Goal: Task Accomplishment & Management: Manage account settings

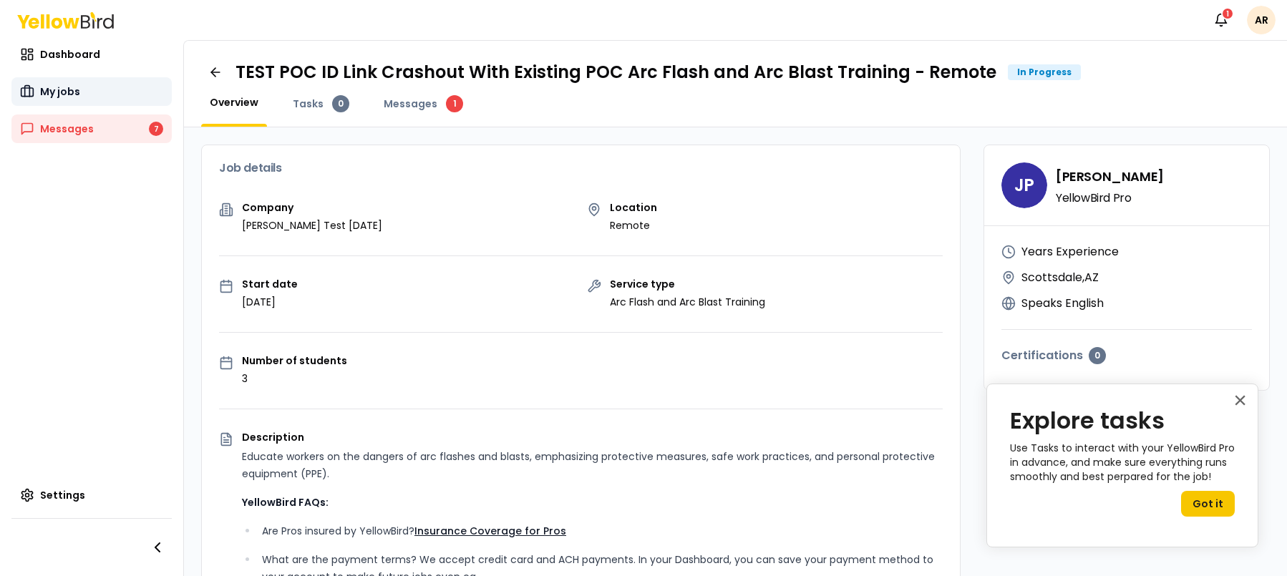
click at [81, 88] on link "My jobs" at bounding box center [91, 91] width 160 height 29
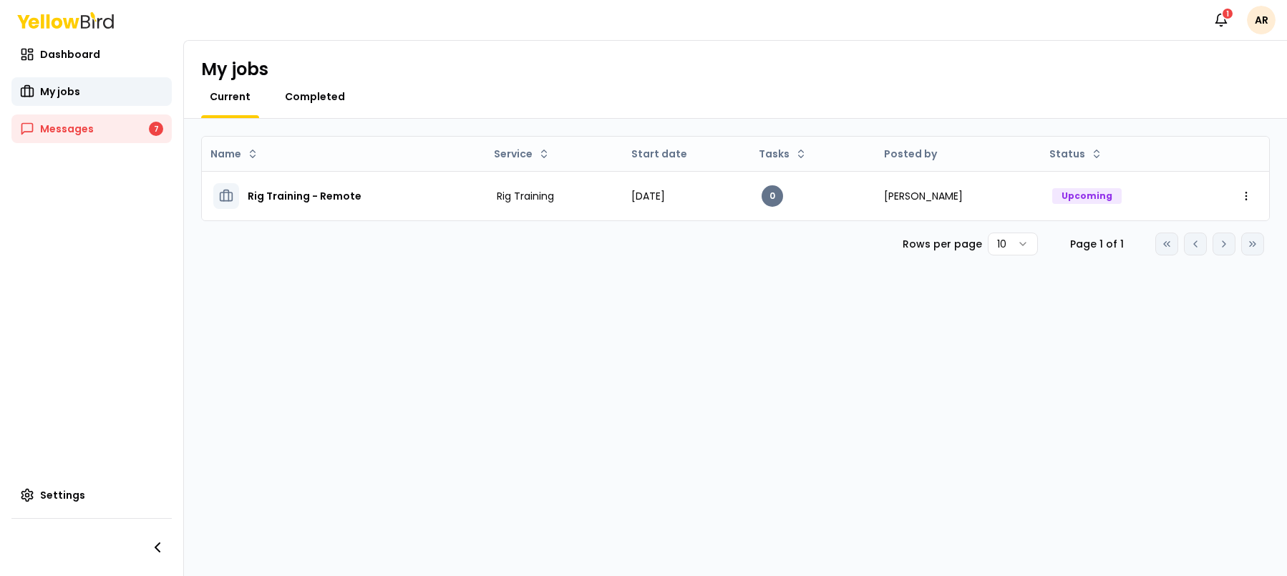
click at [326, 92] on span "Completed" at bounding box center [315, 96] width 60 height 14
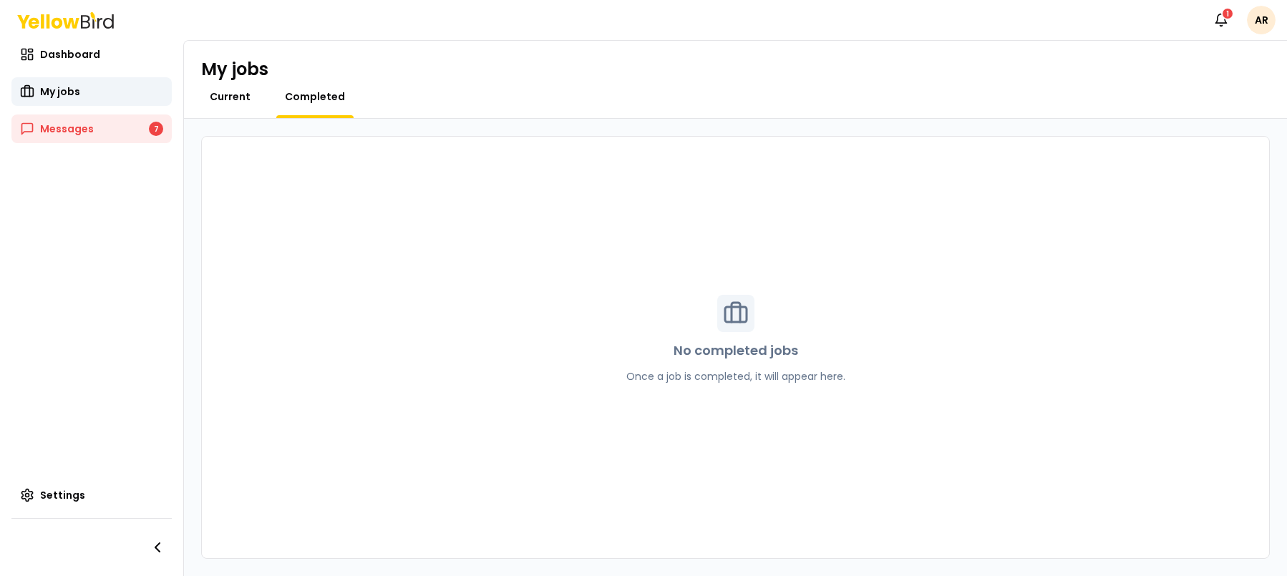
click at [219, 92] on span "Current" at bounding box center [230, 96] width 41 height 14
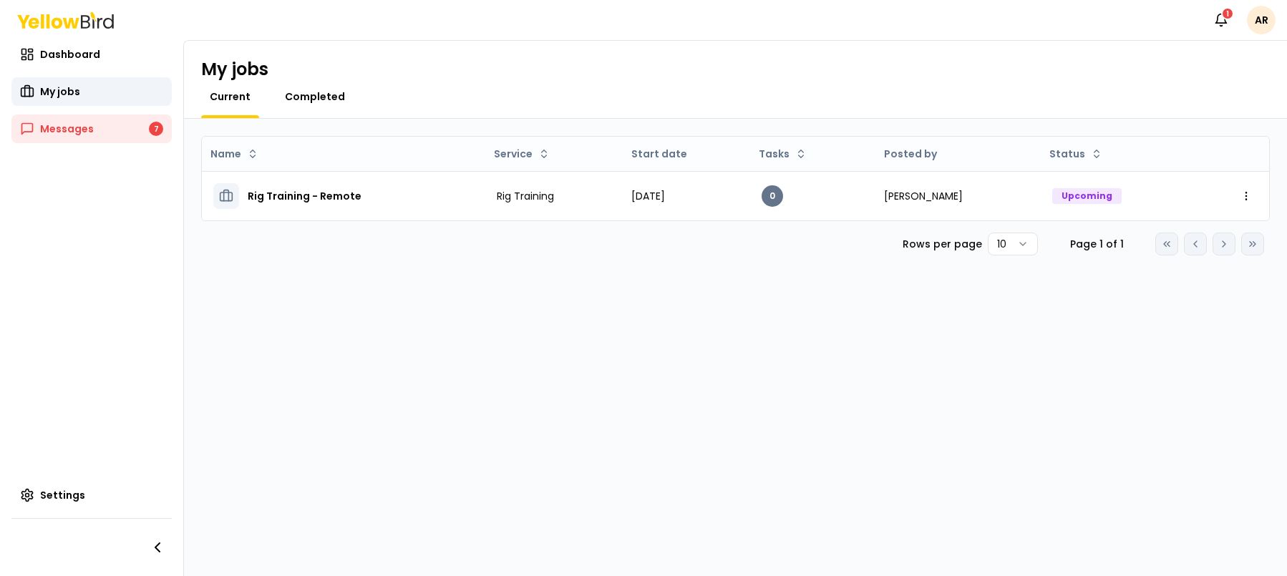
click at [322, 98] on span "Completed" at bounding box center [315, 96] width 60 height 14
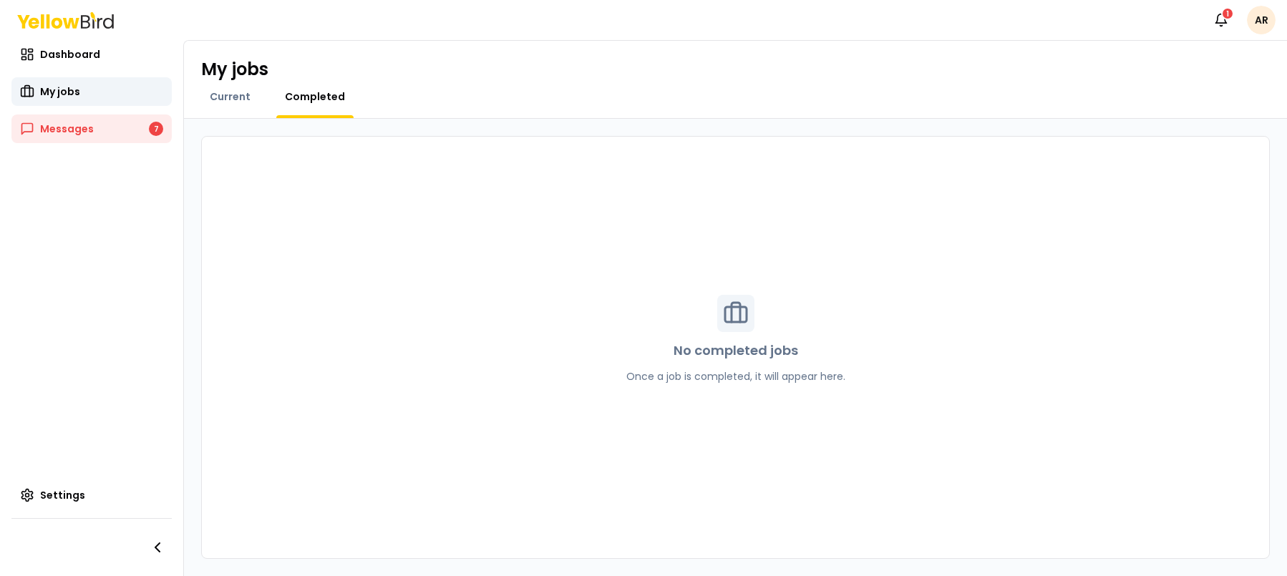
click at [1255, 18] on html "Notifications 1 AR Dashboard My jobs Messages 7 Settings My jobs Current Comple…" at bounding box center [643, 288] width 1287 height 576
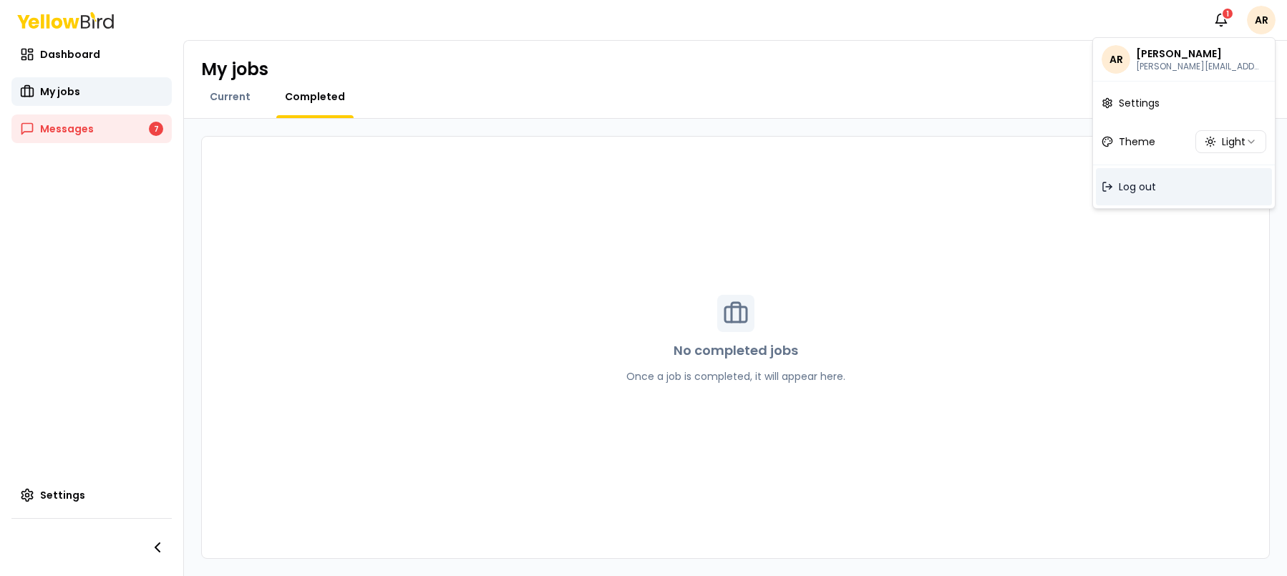
click at [1134, 196] on div "Log out" at bounding box center [1184, 186] width 176 height 37
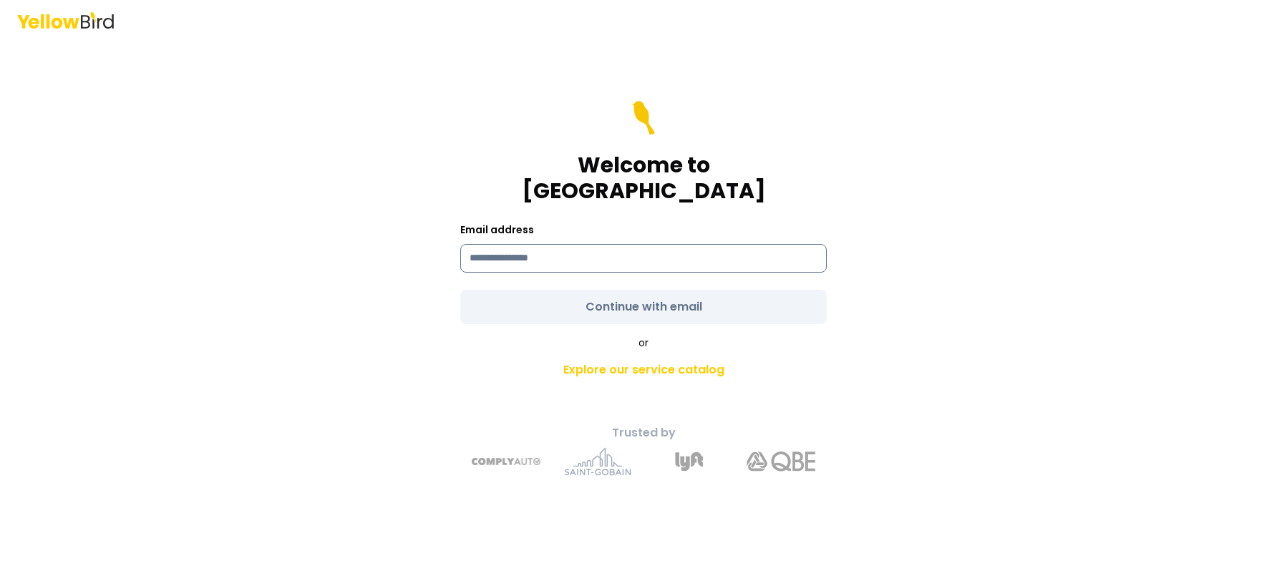
click at [497, 244] on input at bounding box center [643, 258] width 366 height 29
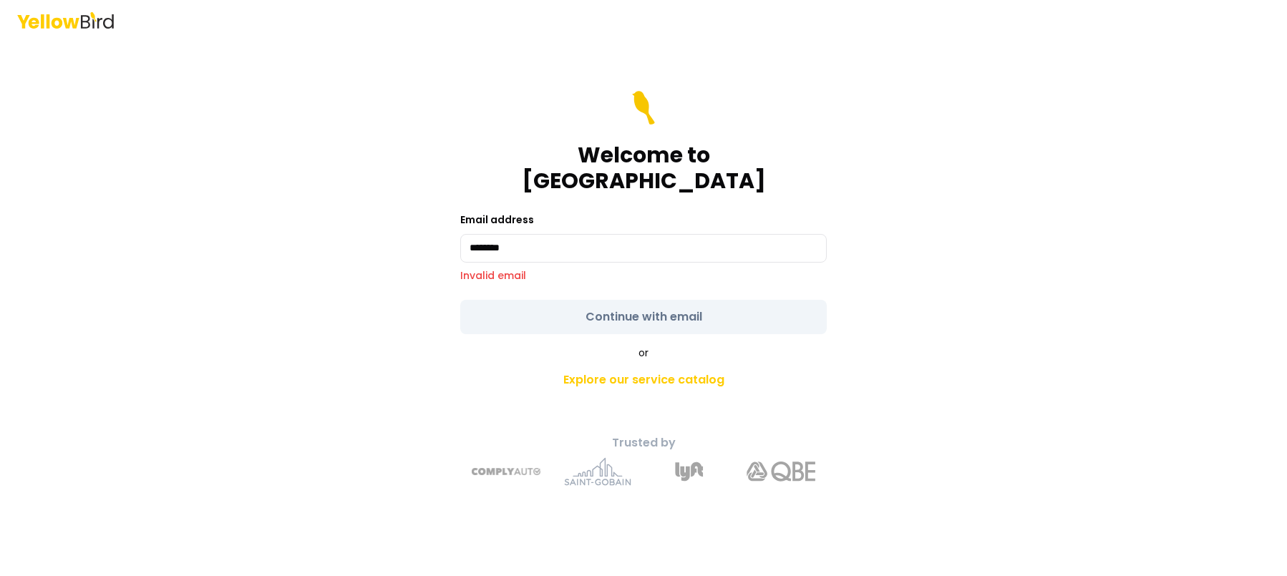
drag, startPoint x: 520, startPoint y: 238, endPoint x: 415, endPoint y: 225, distance: 106.1
click at [415, 225] on div "Welcome to YellowBird Email address ******** Invalid email Continue with email …" at bounding box center [643, 309] width 527 height 378
paste input "**********"
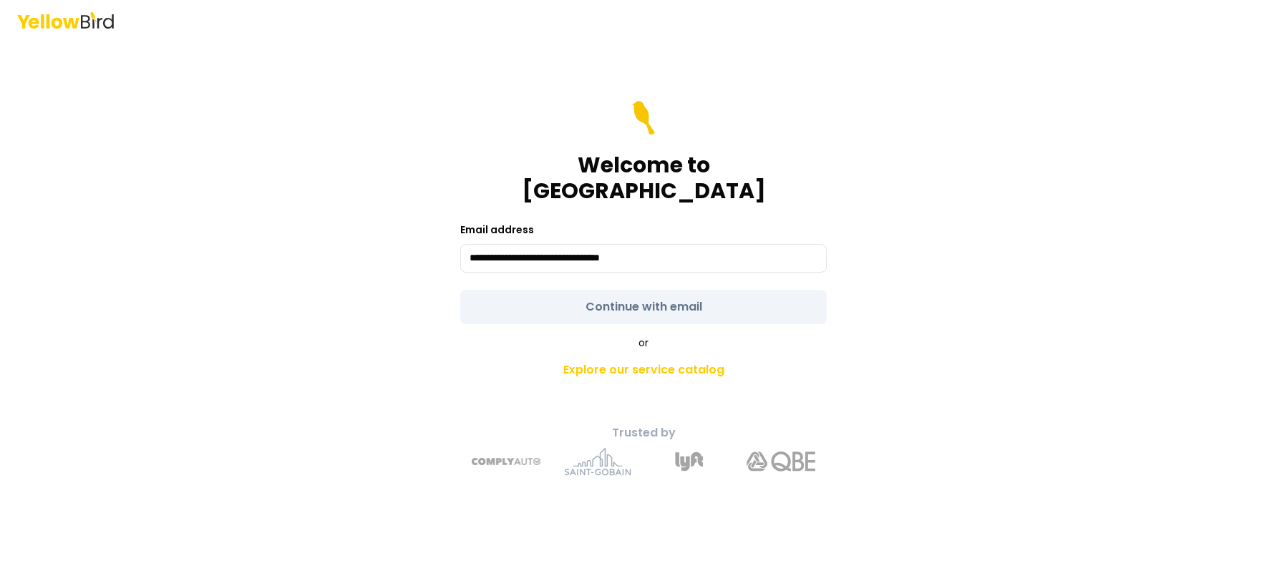
type input "**********"
click at [838, 306] on div "**********" at bounding box center [643, 309] width 527 height 358
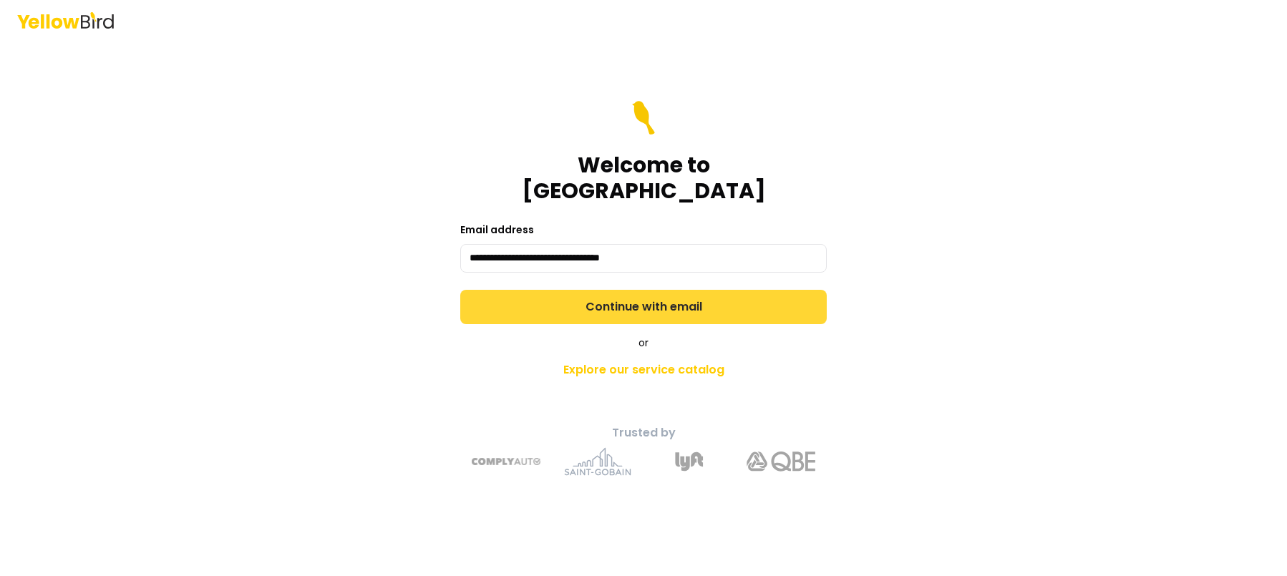
click at [771, 293] on button "Continue with email" at bounding box center [643, 307] width 366 height 34
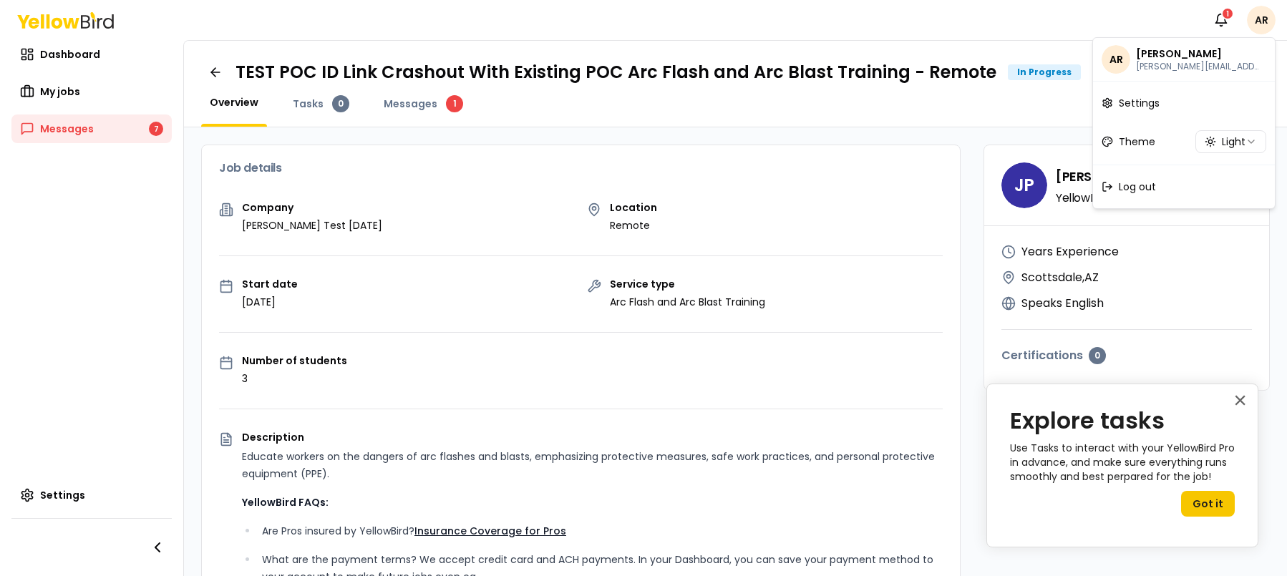
click at [1264, 21] on html "Notifications 1 AR Dashboard My jobs Messages 7 Settings TEST POC ID Link Crash…" at bounding box center [643, 288] width 1287 height 576
click at [1159, 185] on div "Log out" at bounding box center [1184, 186] width 176 height 37
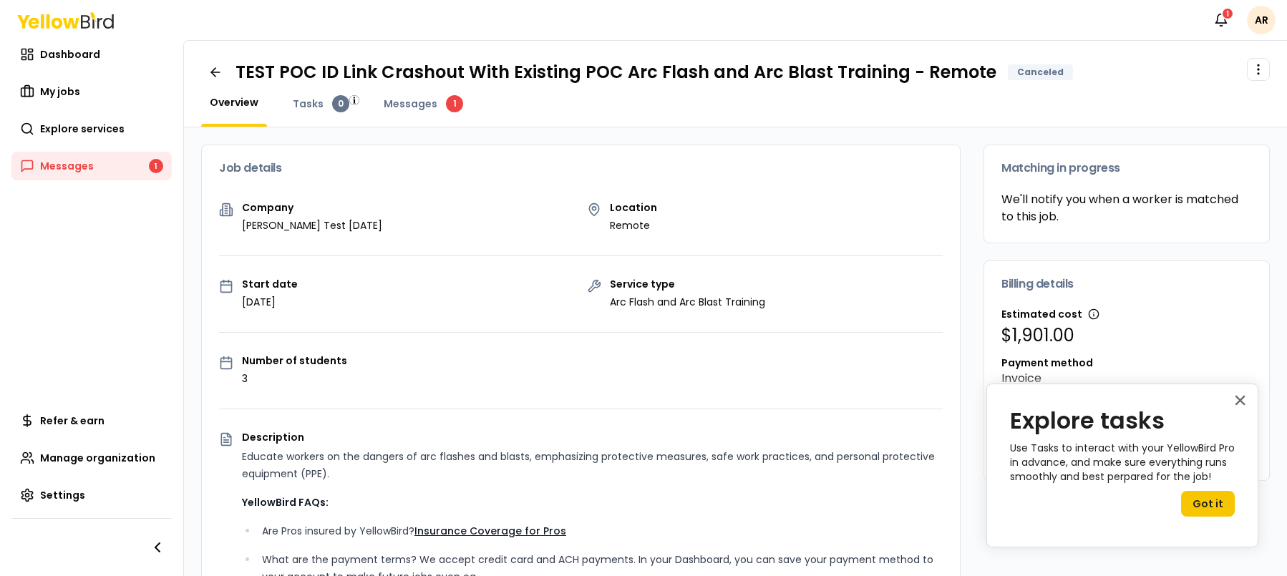
click at [404, 87] on div "TEST POC ID Link Crashout With Existing POC Arc Flash and Arc Blast Training - …" at bounding box center [735, 84] width 1103 height 87
click at [405, 97] on span "Messages" at bounding box center [411, 104] width 54 height 14
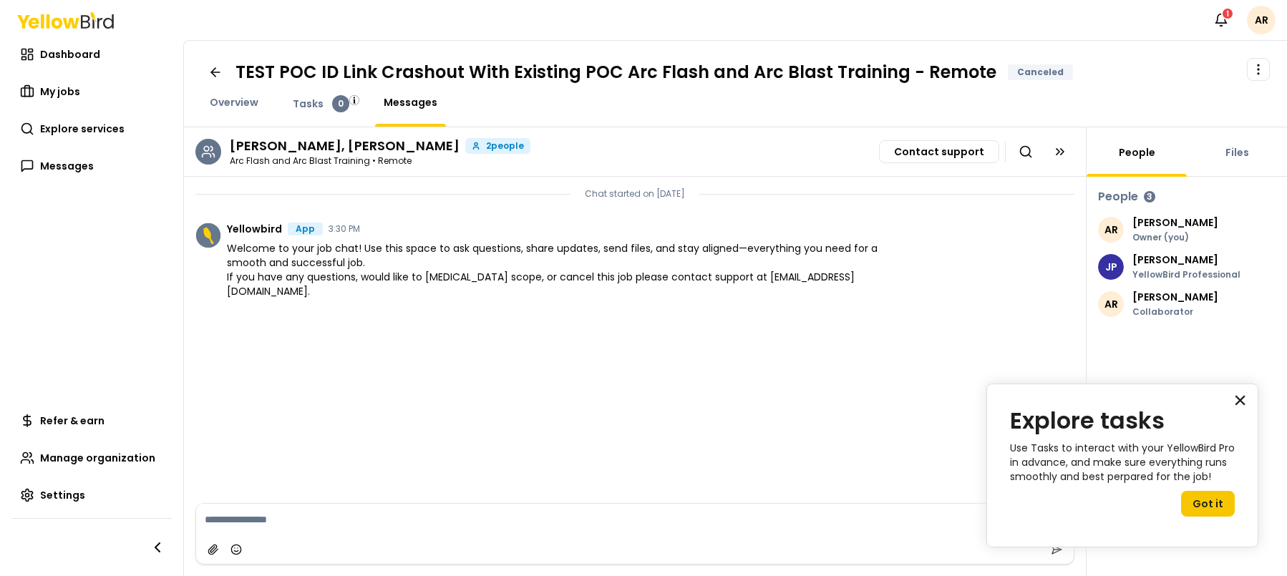
click at [1239, 398] on button "×" at bounding box center [1240, 400] width 14 height 23
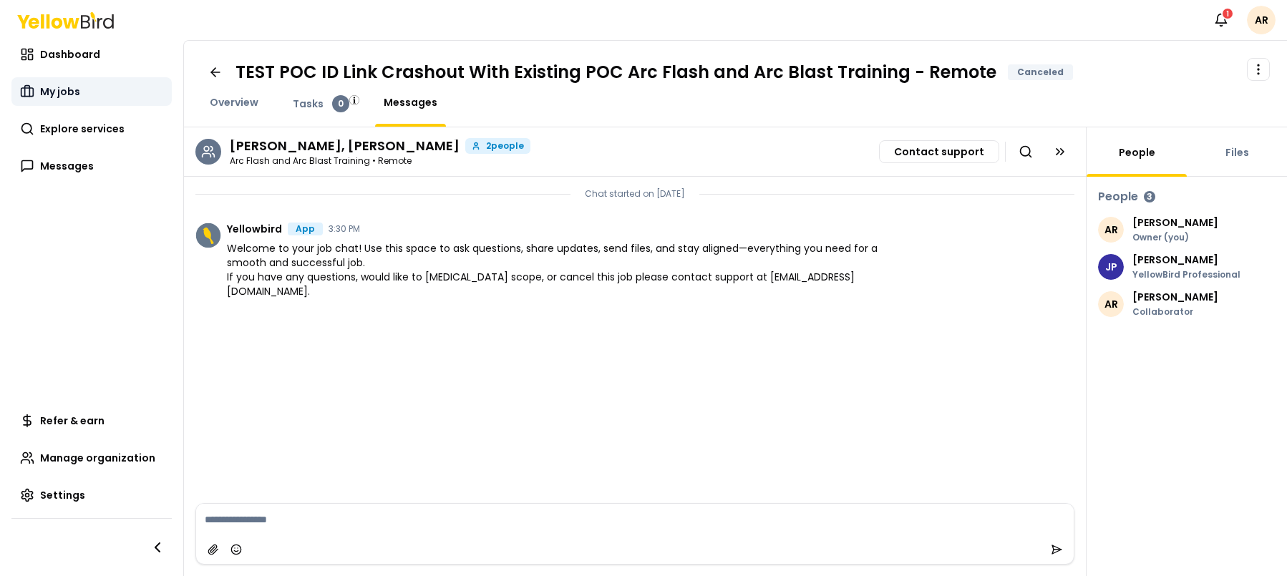
click at [88, 92] on link "My jobs" at bounding box center [91, 91] width 160 height 29
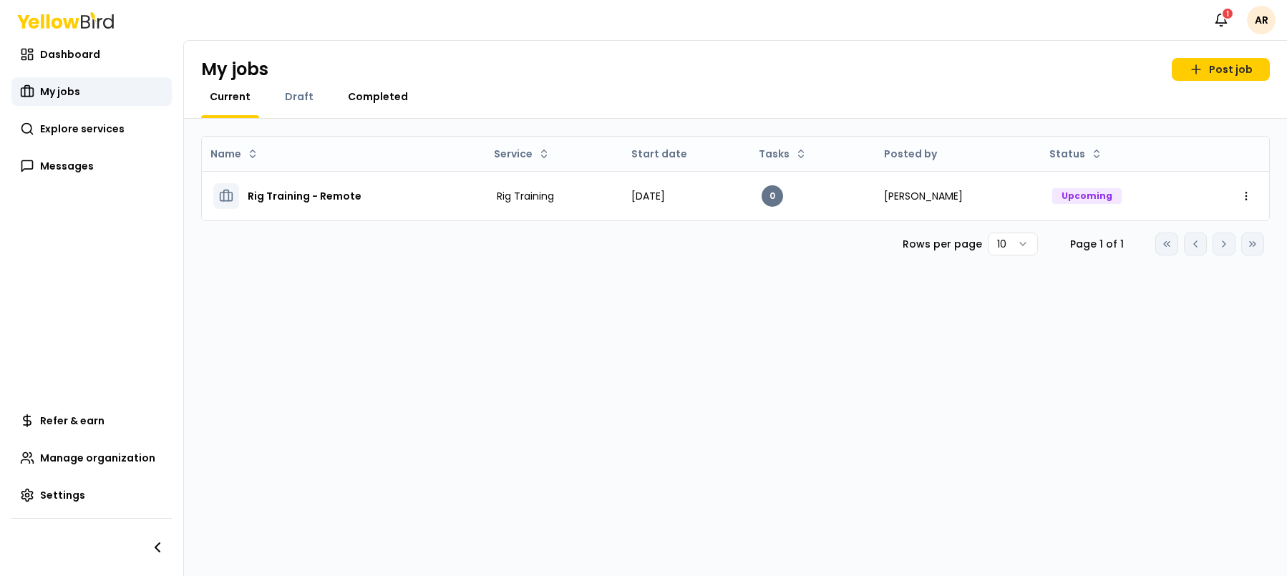
click at [348, 98] on span "Completed" at bounding box center [378, 96] width 60 height 14
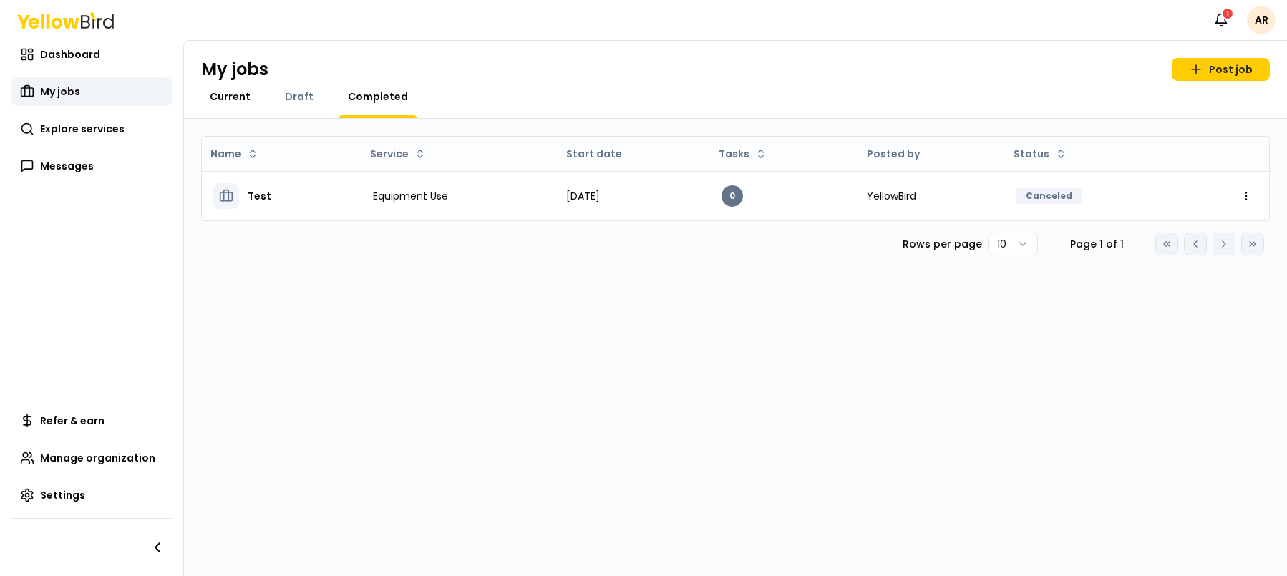
click at [239, 93] on span "Current" at bounding box center [230, 96] width 41 height 14
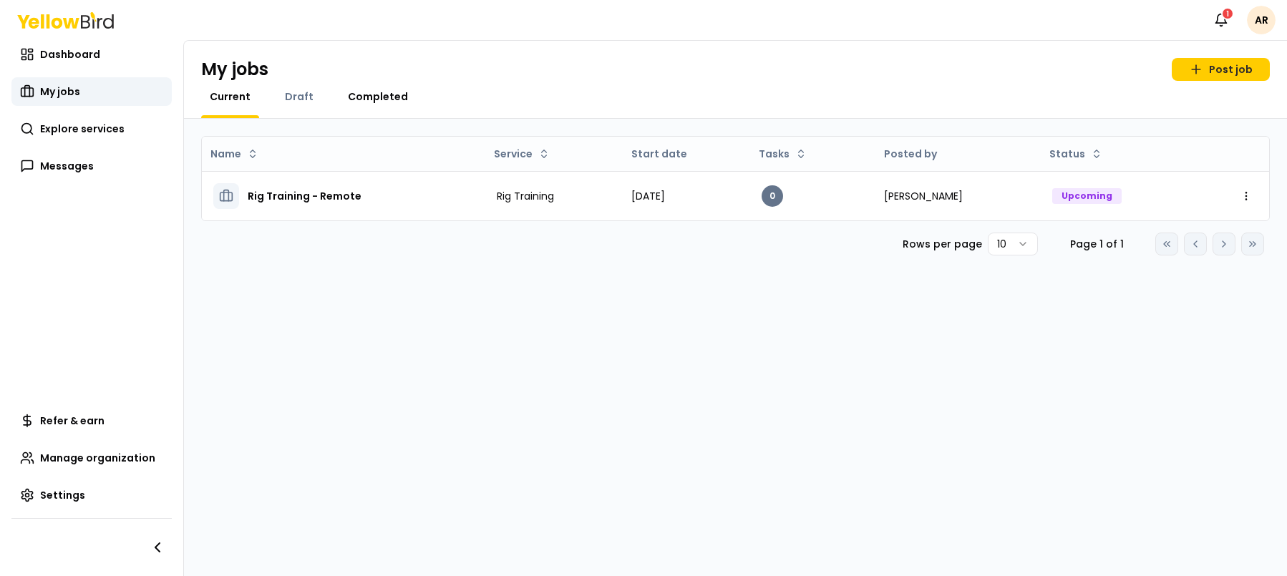
click at [376, 100] on span "Completed" at bounding box center [378, 96] width 60 height 14
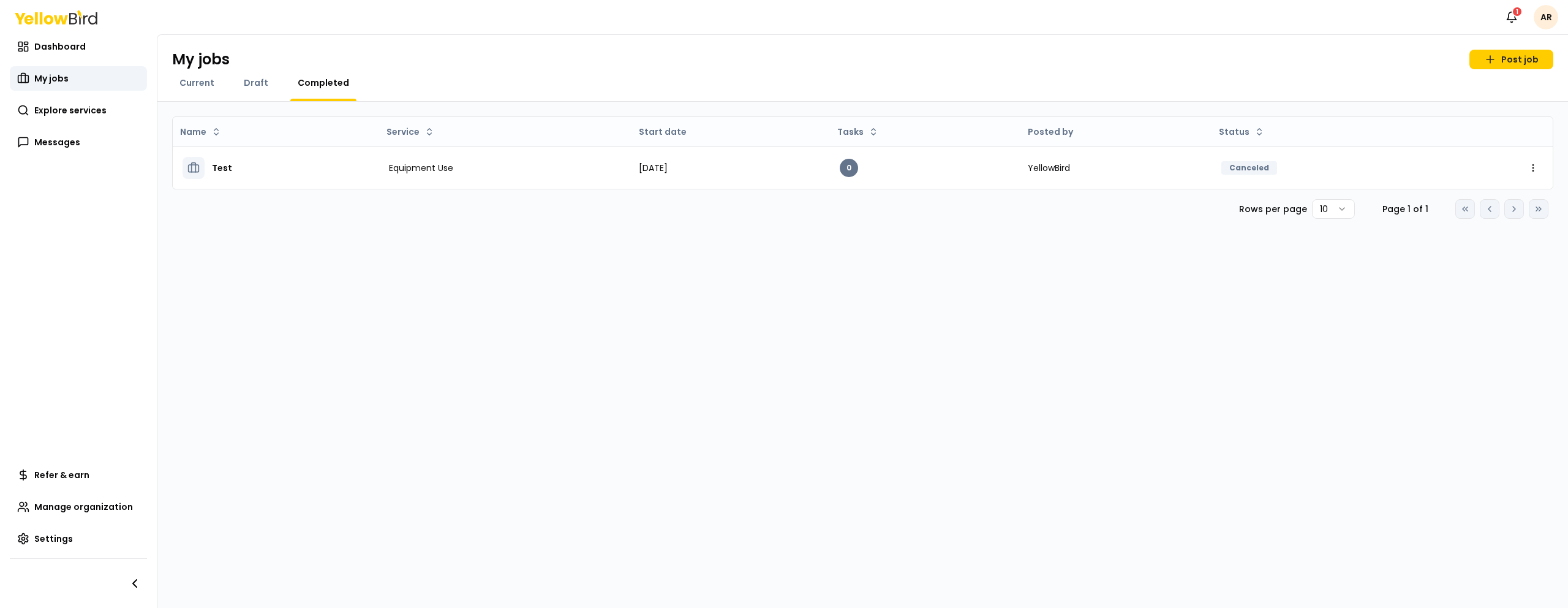
click at [1101, 14] on html "Notifications 1 AR Dashboard My jobs Explore services Messages Refer & earn Man…" at bounding box center [784, 304] width 1568 height 608
click at [1101, 32] on html "Notifications 1 AR Dashboard My jobs Explore services Messages Refer & earn Man…" at bounding box center [784, 304] width 1568 height 608
click at [251, 80] on span "Draft" at bounding box center [256, 82] width 25 height 12
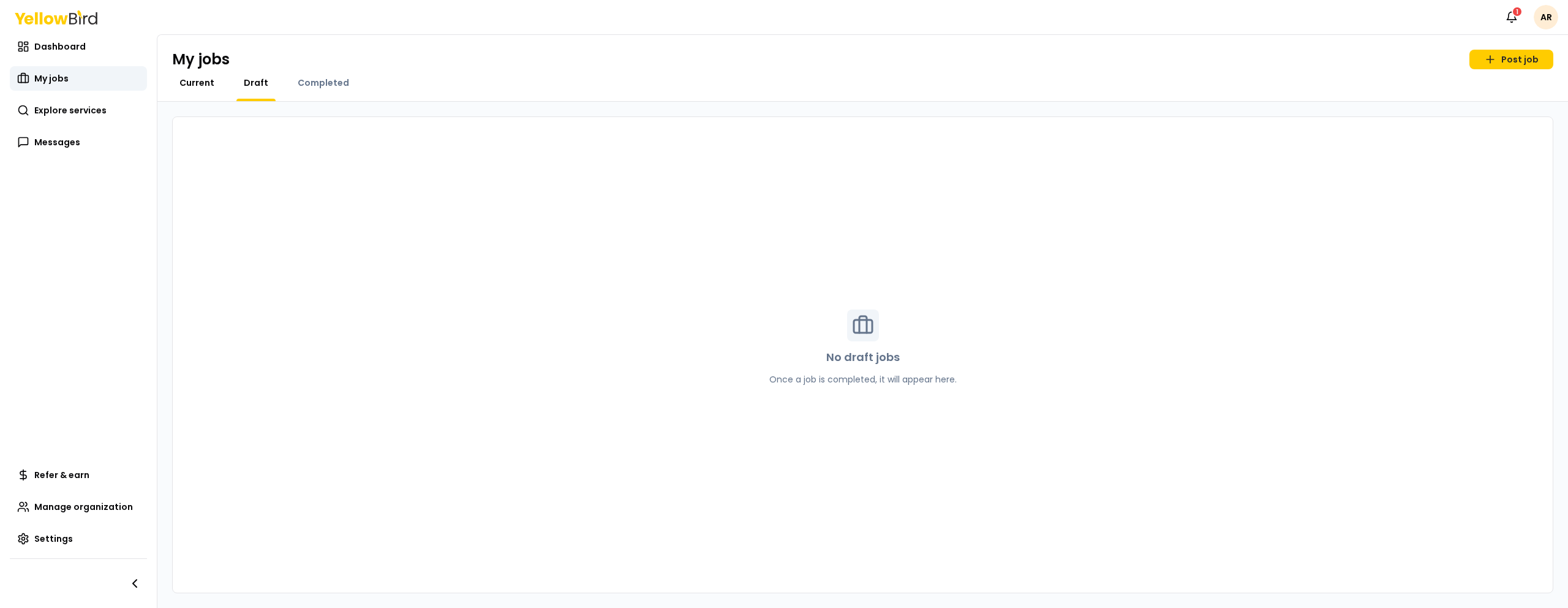
click at [191, 85] on span "Current" at bounding box center [197, 82] width 35 height 12
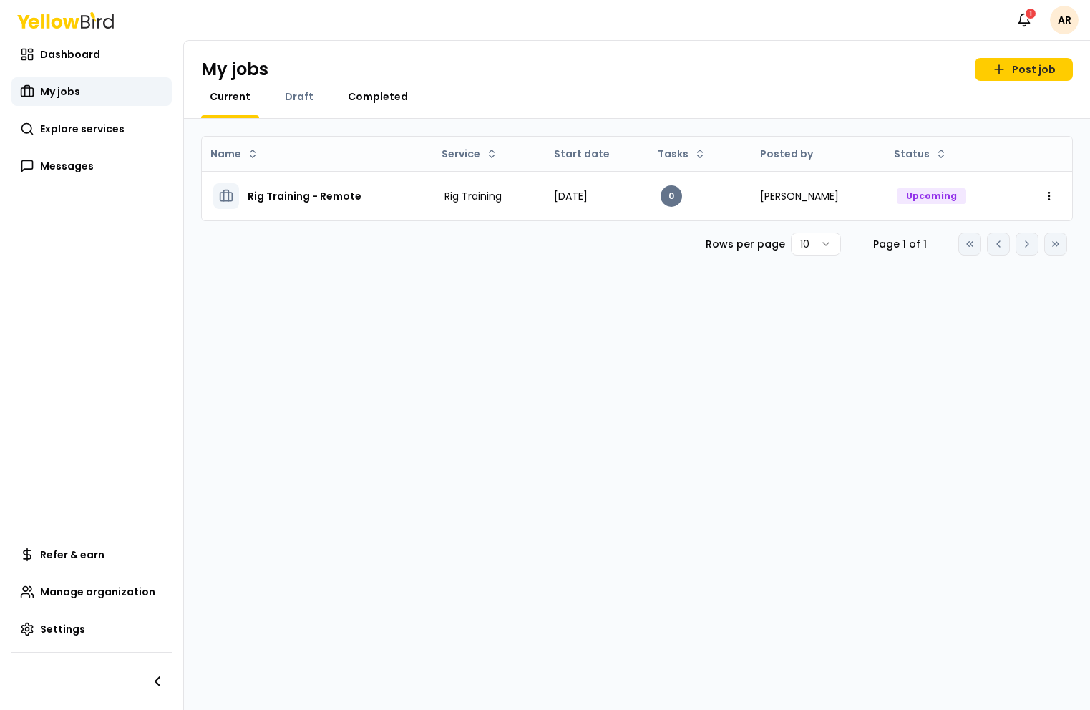
click at [349, 98] on span "Completed" at bounding box center [378, 96] width 60 height 14
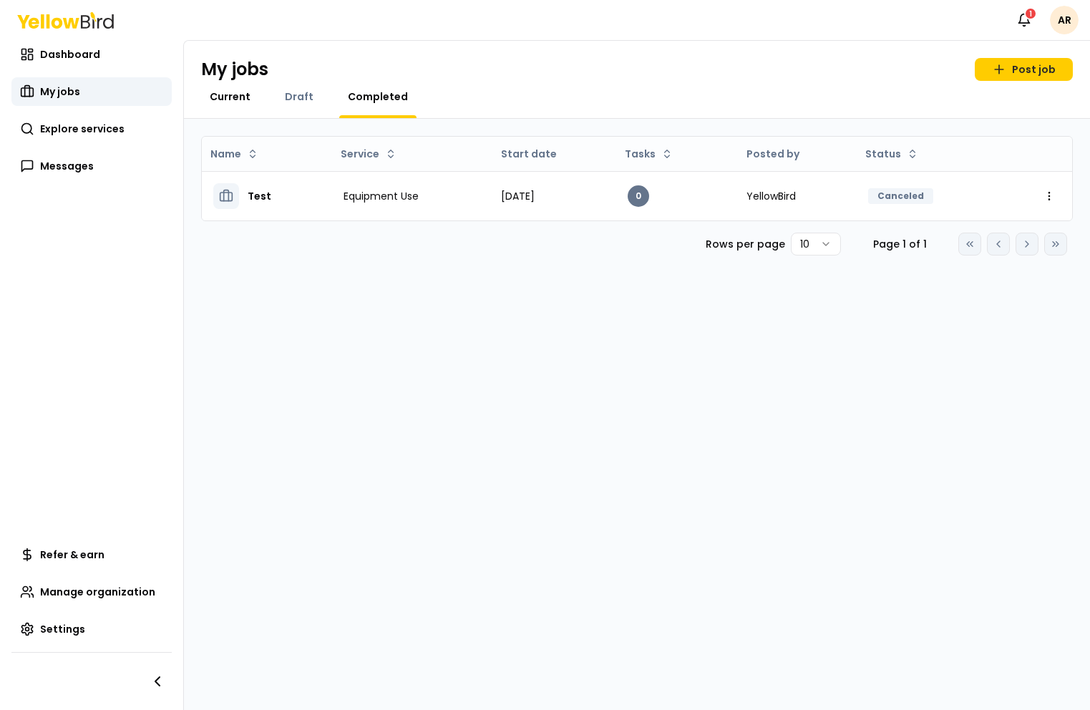
click at [227, 99] on span "Current" at bounding box center [230, 96] width 41 height 14
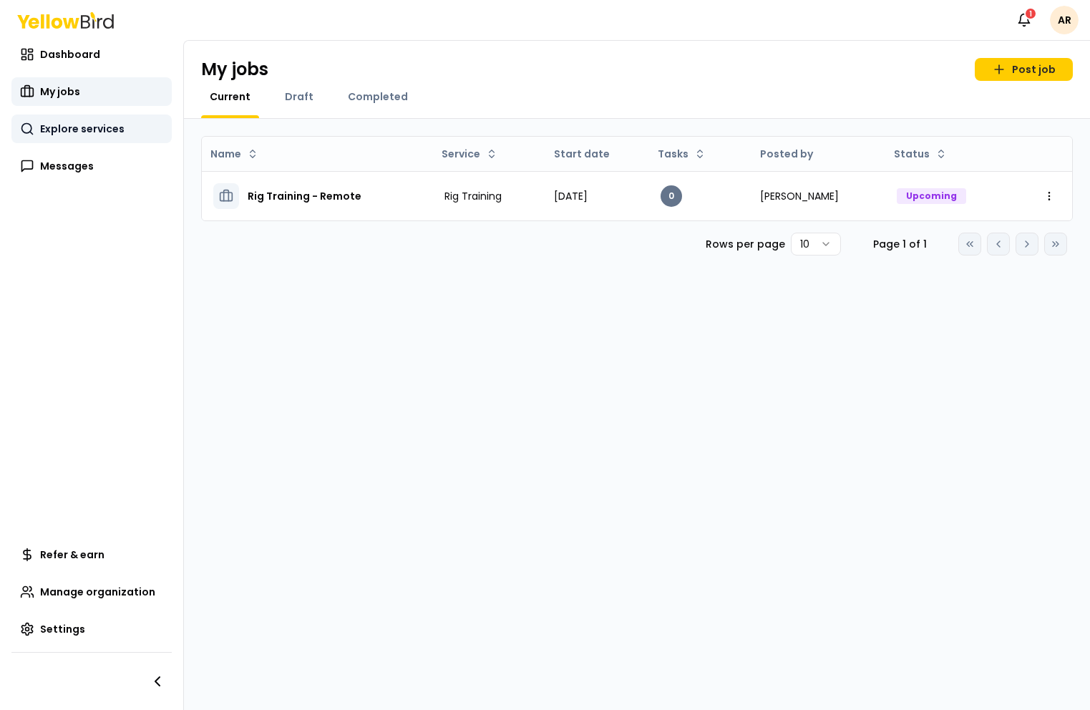
click at [74, 129] on span "Explore services" at bounding box center [82, 129] width 84 height 14
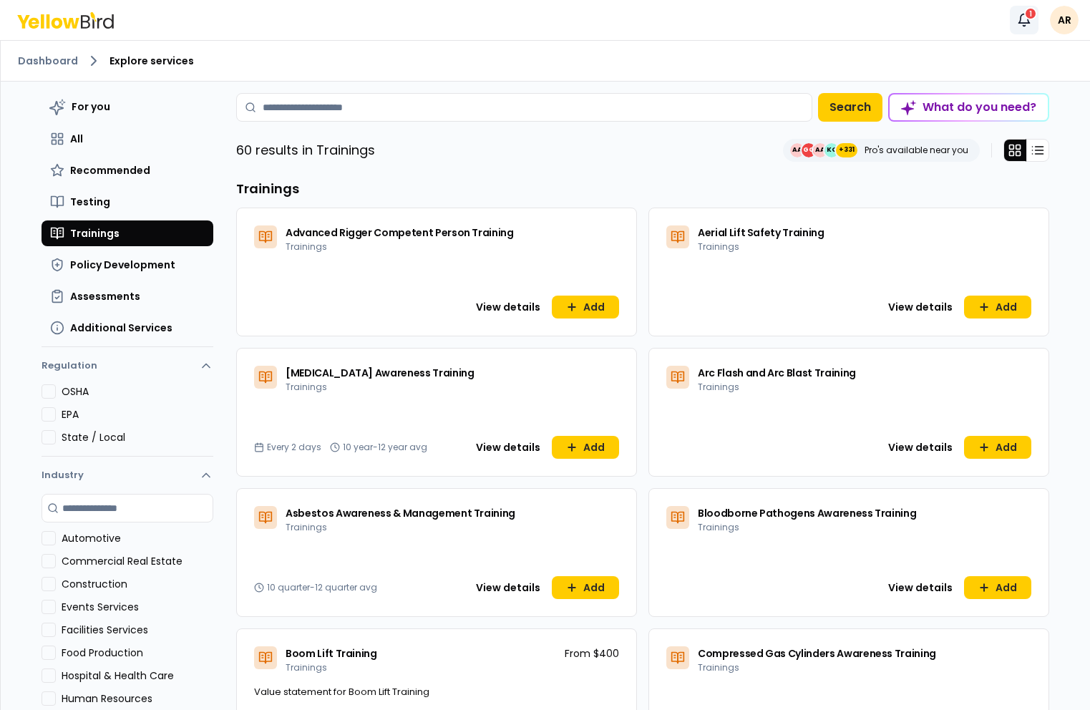
click at [1031, 24] on icon "button" at bounding box center [1024, 20] width 14 height 14
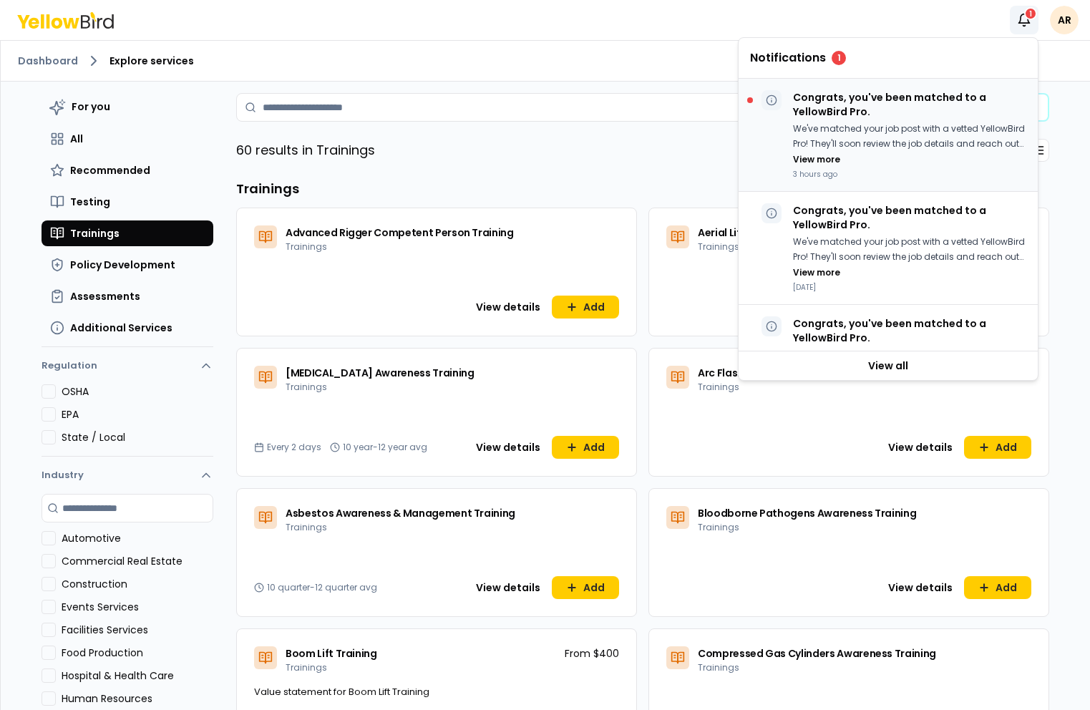
click at [911, 120] on div "Congrats, you've been matched to a YellowBird Pro. We've matched your job post …" at bounding box center [909, 134] width 233 height 89
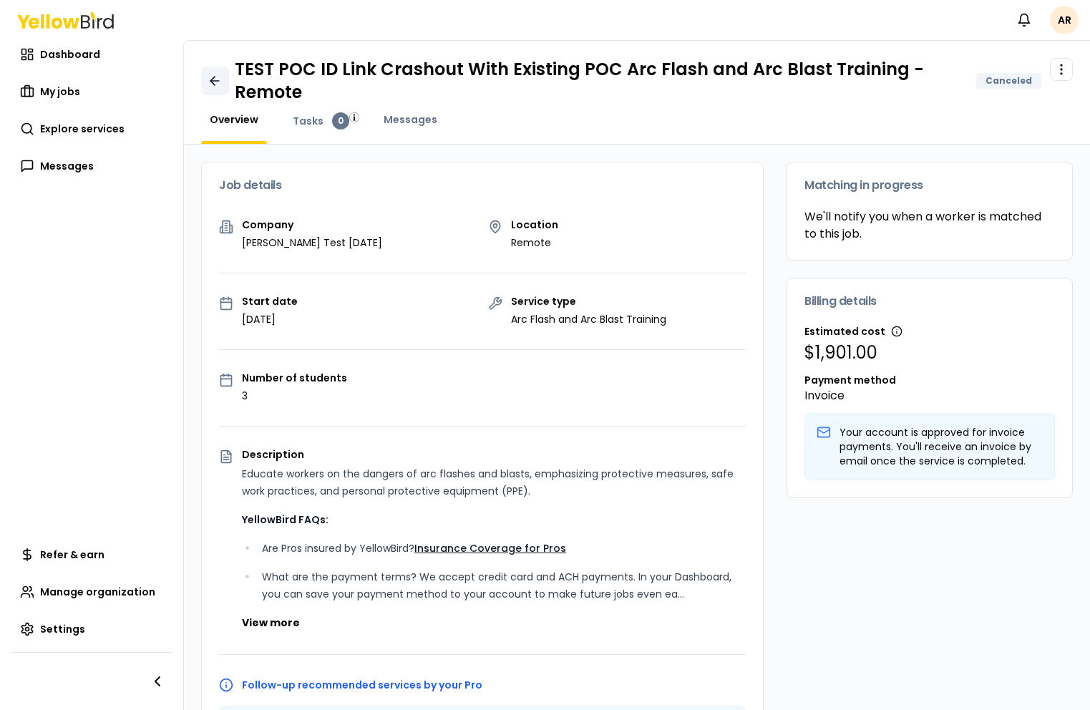
click at [217, 81] on icon at bounding box center [214, 81] width 9 height 0
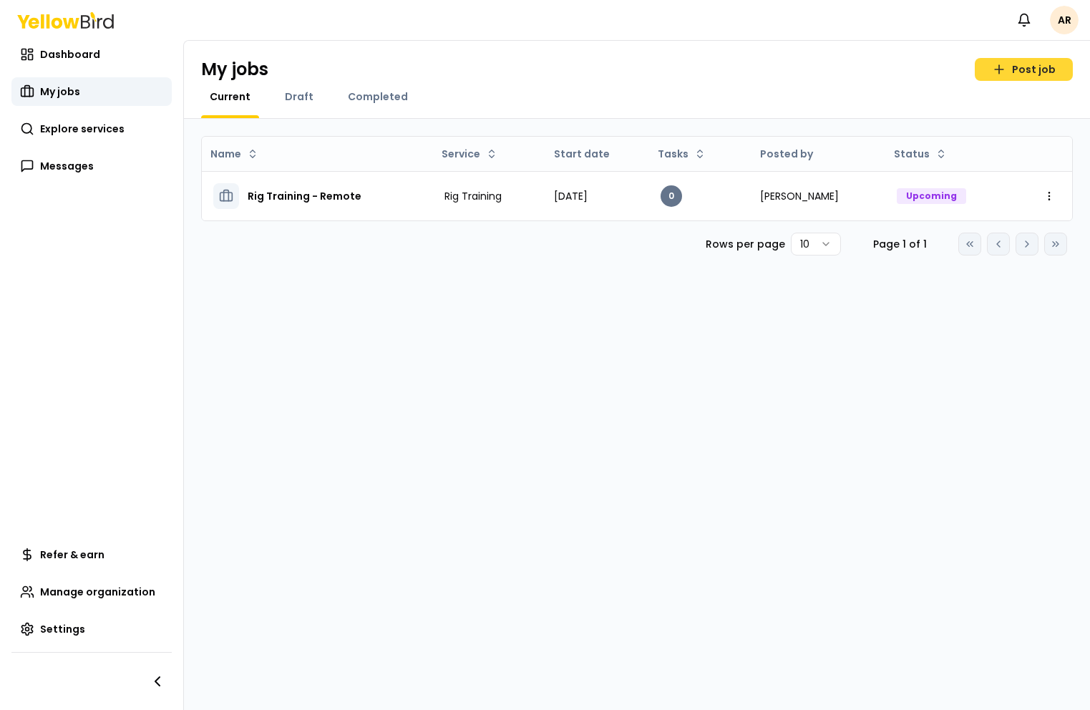
click at [1001, 69] on icon at bounding box center [999, 69] width 9 height 0
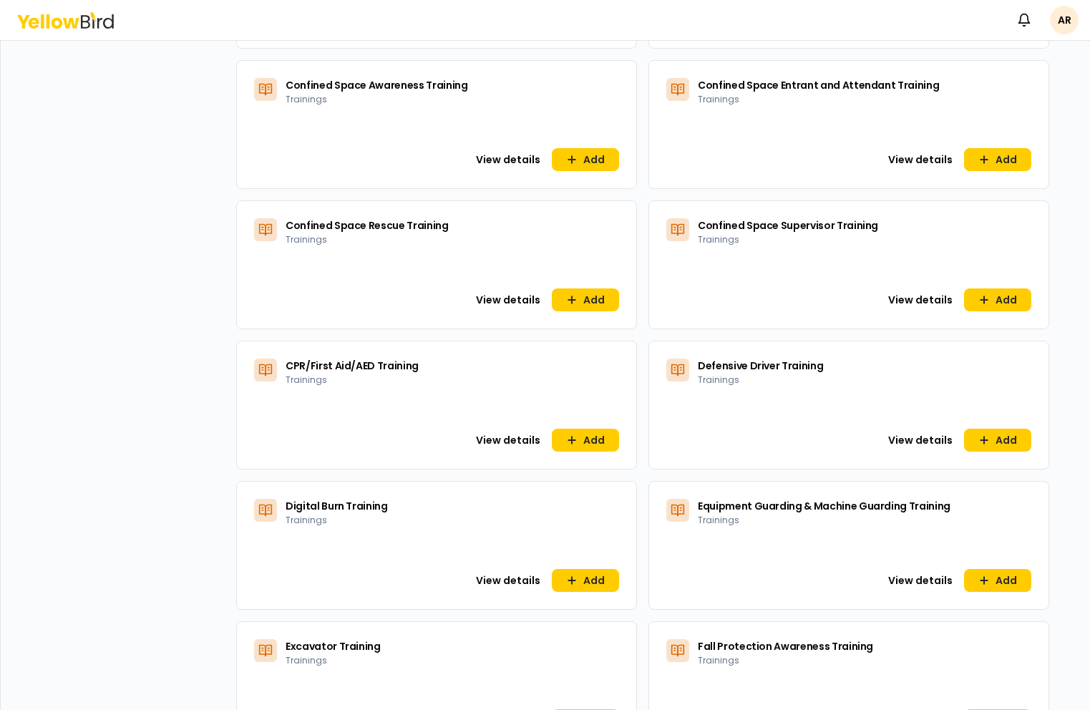
scroll to position [724, 0]
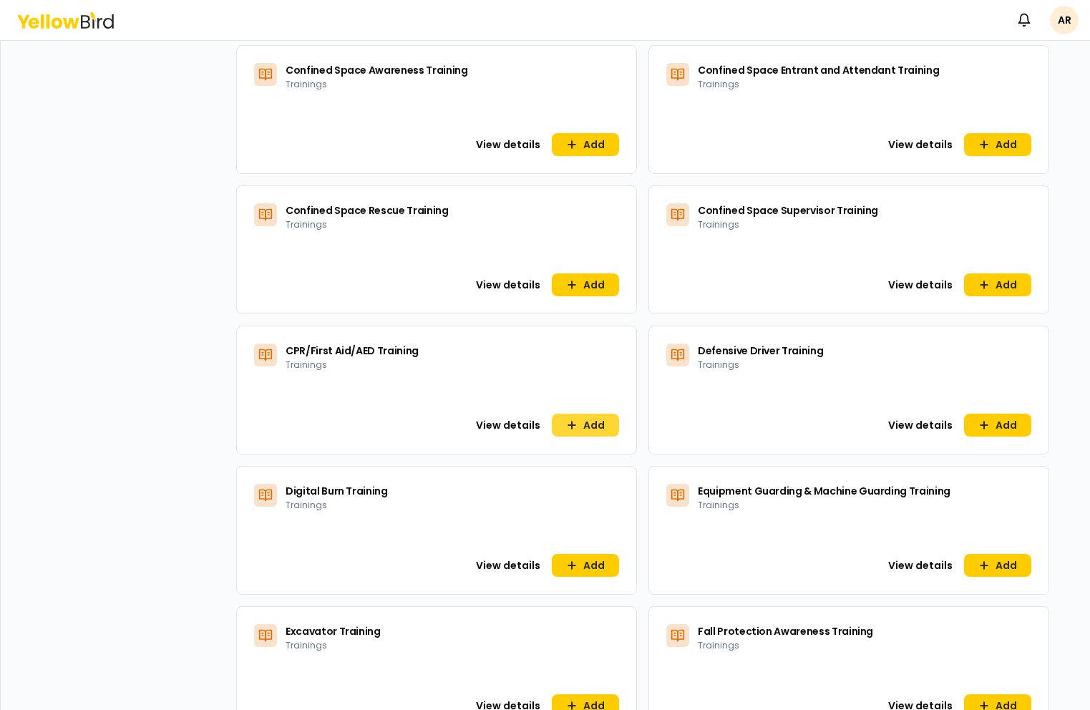
click at [595, 423] on button "Add" at bounding box center [585, 425] width 67 height 23
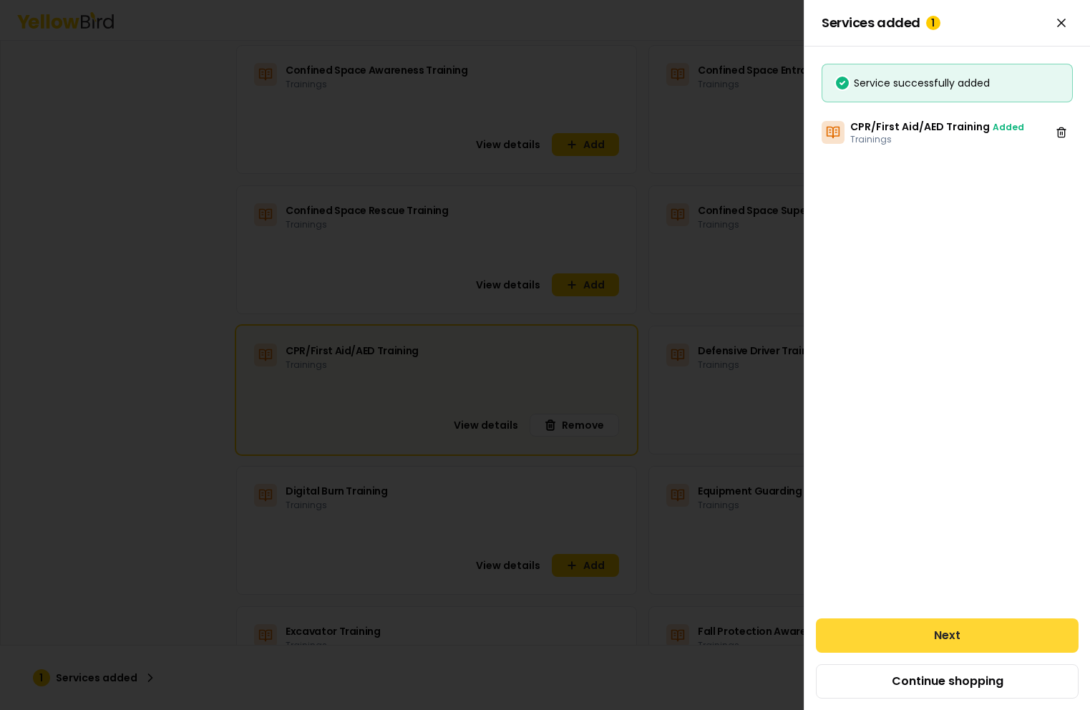
click at [928, 627] on button "Next" at bounding box center [947, 635] width 263 height 34
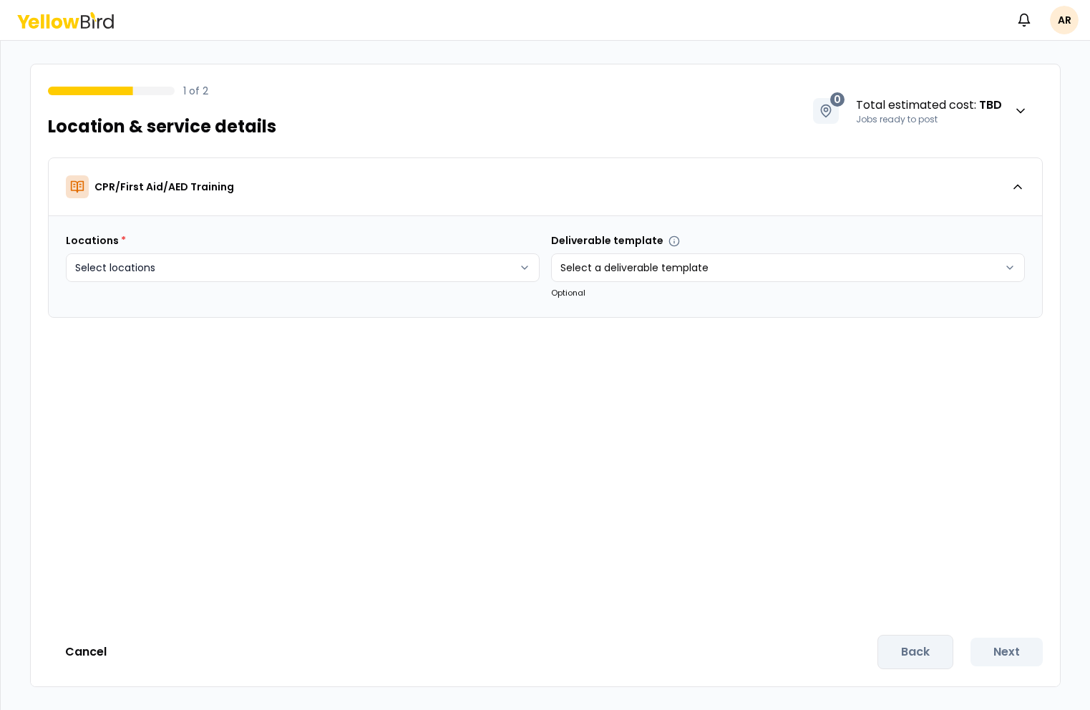
click at [265, 275] on html "Notifications AR 1 of 2 Location & service details 0 Total estimated cost : TBD…" at bounding box center [545, 355] width 1090 height 710
click at [226, 366] on button "Add remote job" at bounding box center [244, 370] width 112 height 23
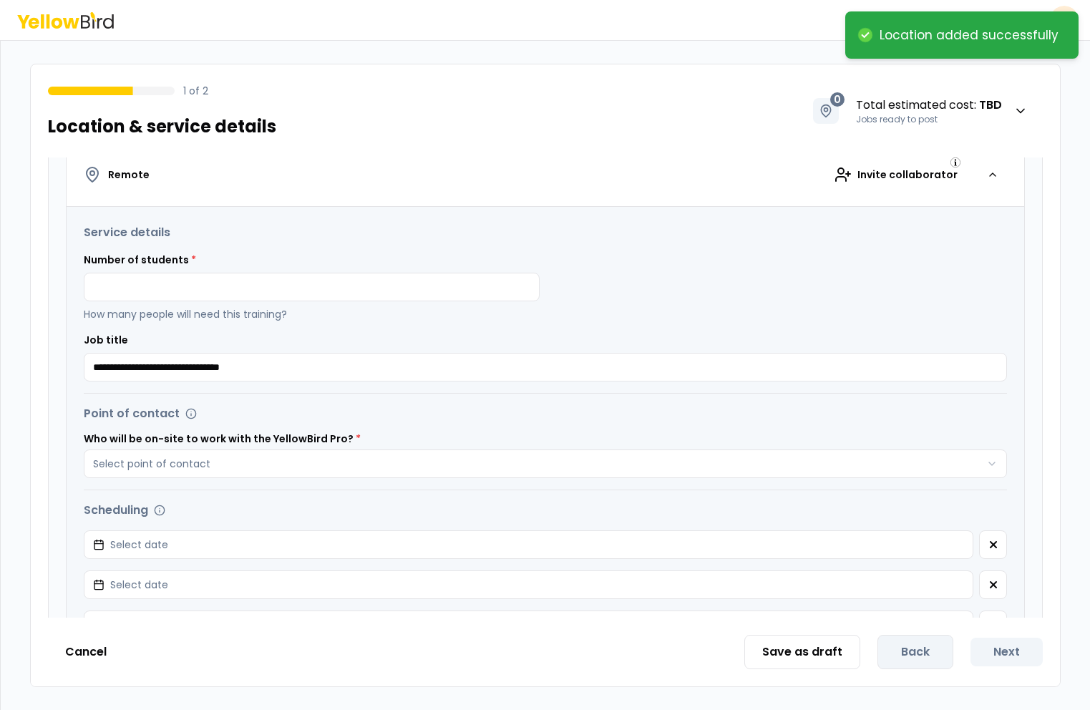
scroll to position [263, 0]
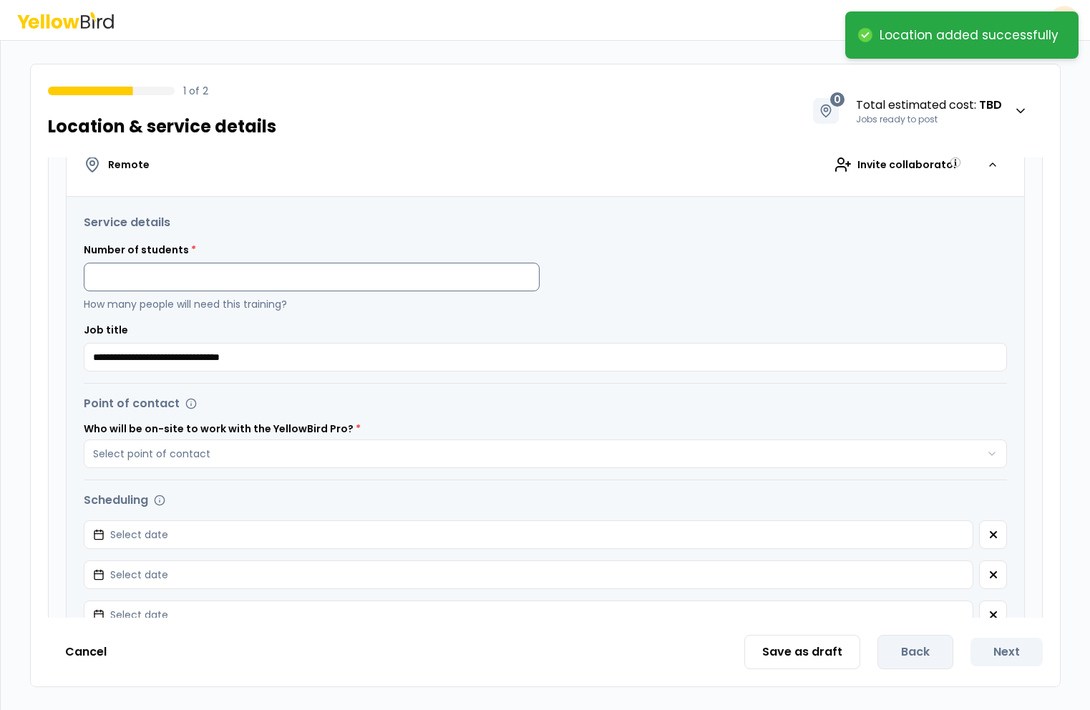
click at [193, 281] on input at bounding box center [312, 277] width 456 height 29
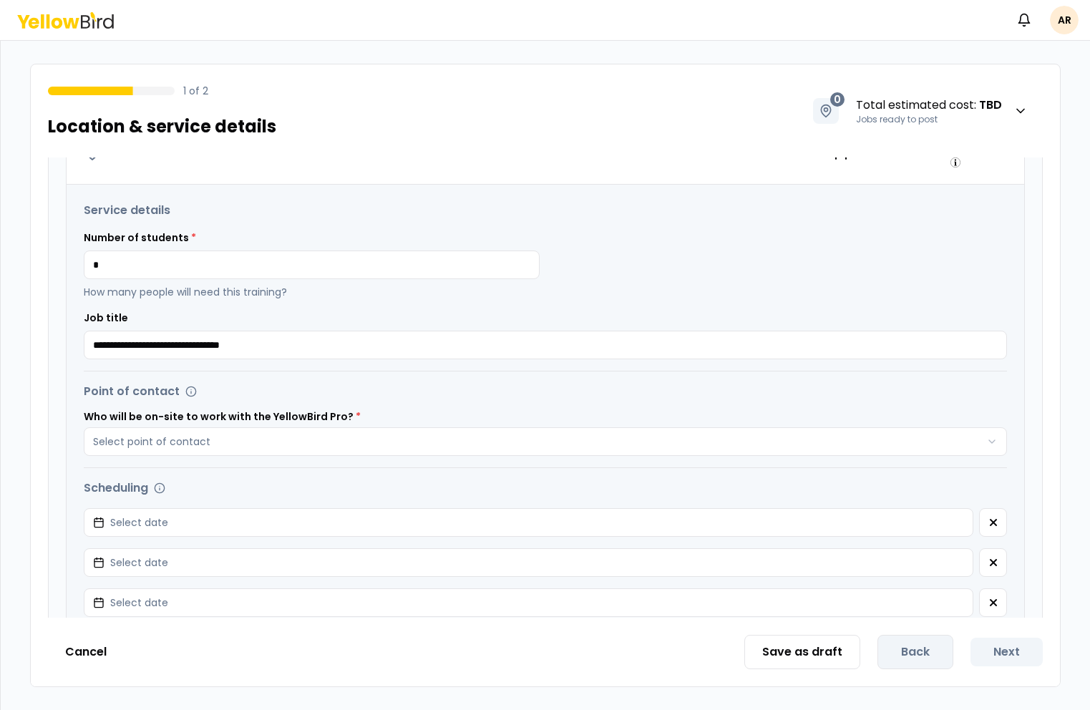
scroll to position [288, 0]
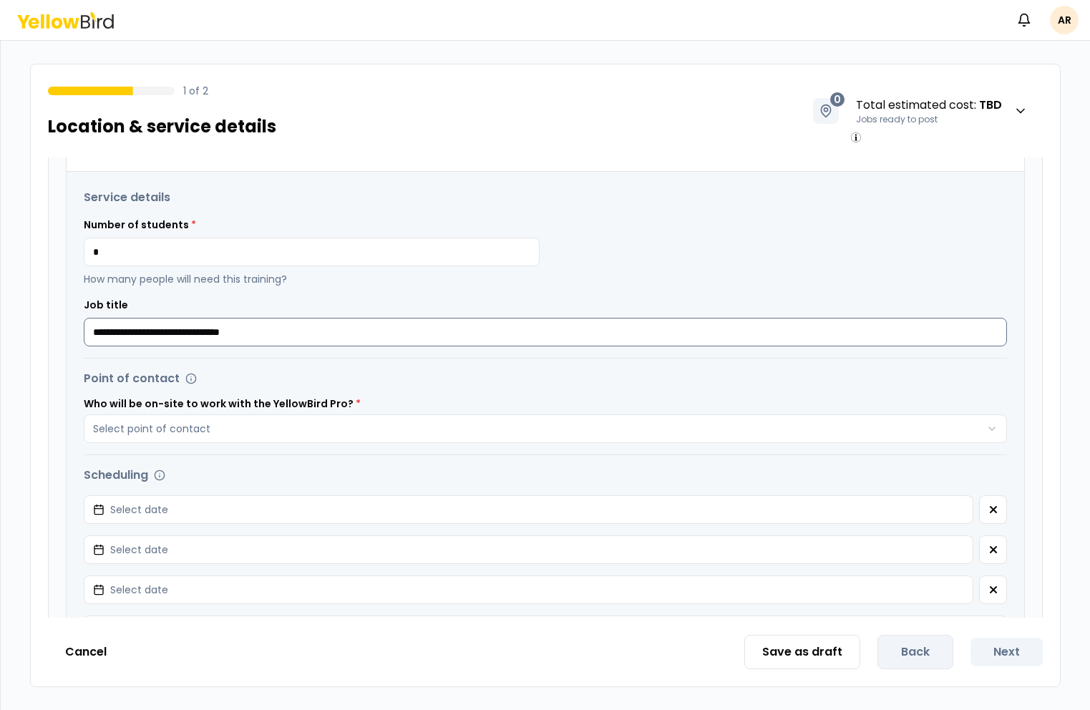
type input "*"
click at [92, 329] on input "**********" at bounding box center [545, 332] width 923 height 29
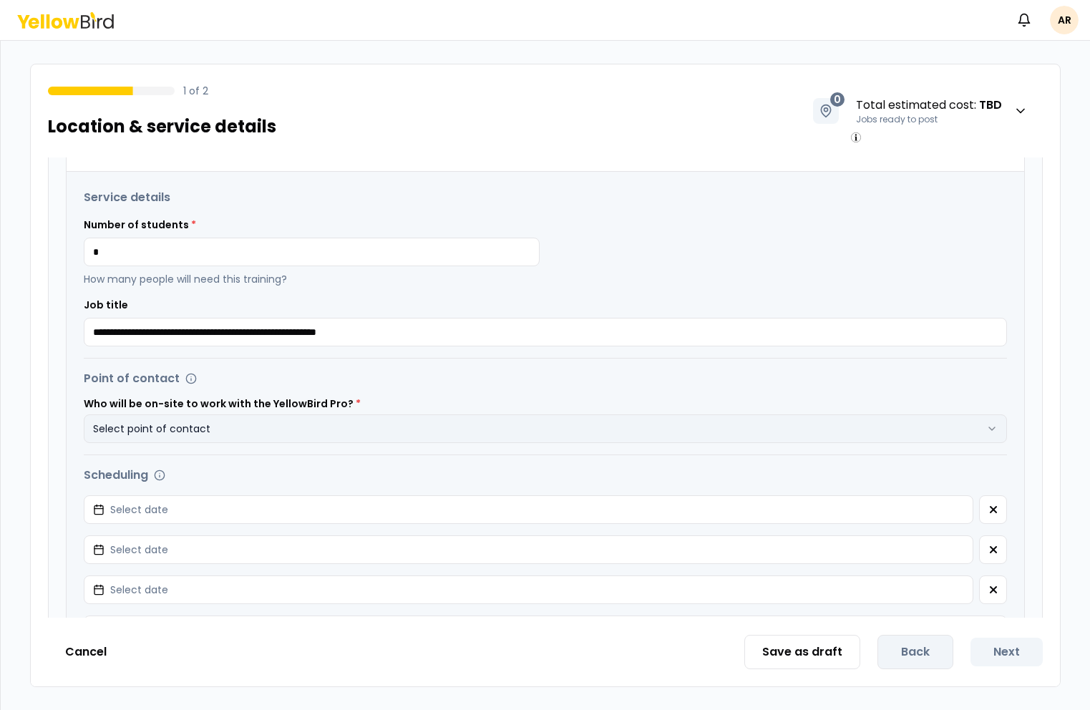
type input "**********"
click at [231, 427] on button "Select point of contact" at bounding box center [545, 428] width 923 height 29
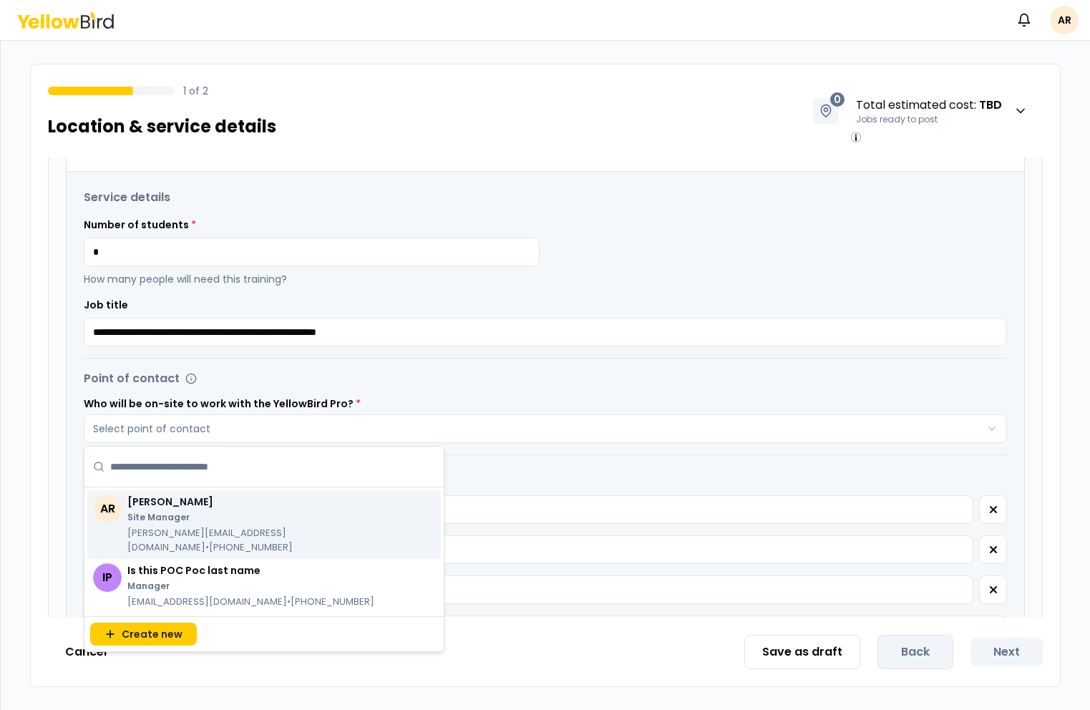
click at [172, 512] on p "Site Manager" at bounding box center [273, 517] width 292 height 11
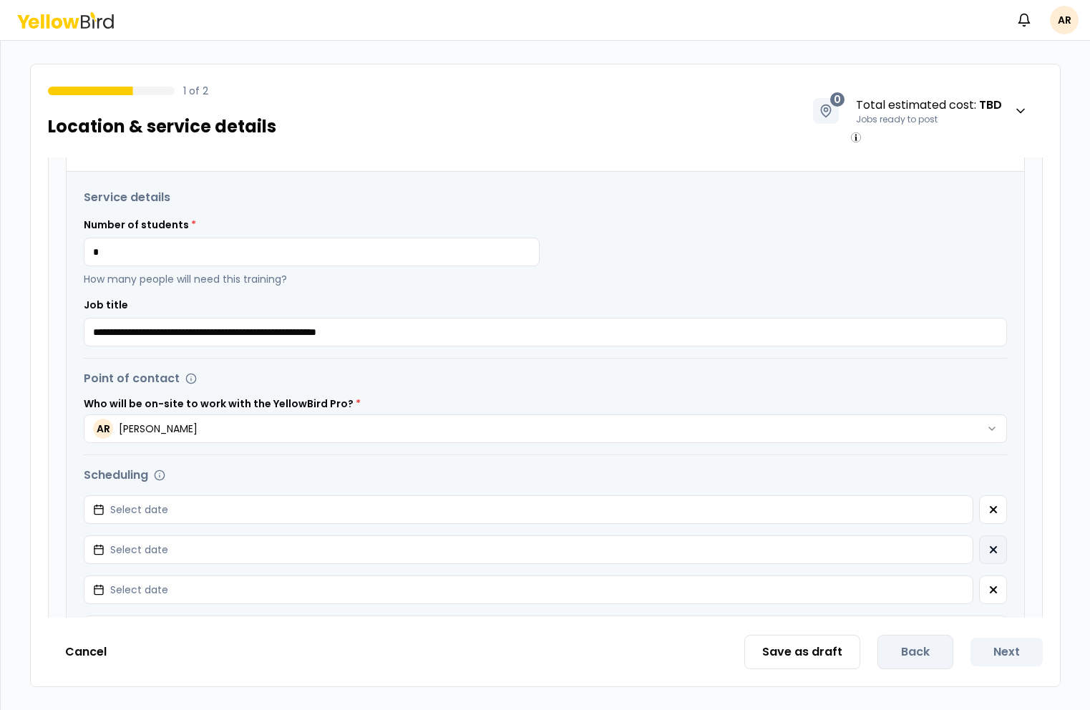
click at [988, 552] on icon "button" at bounding box center [993, 549] width 11 height 11
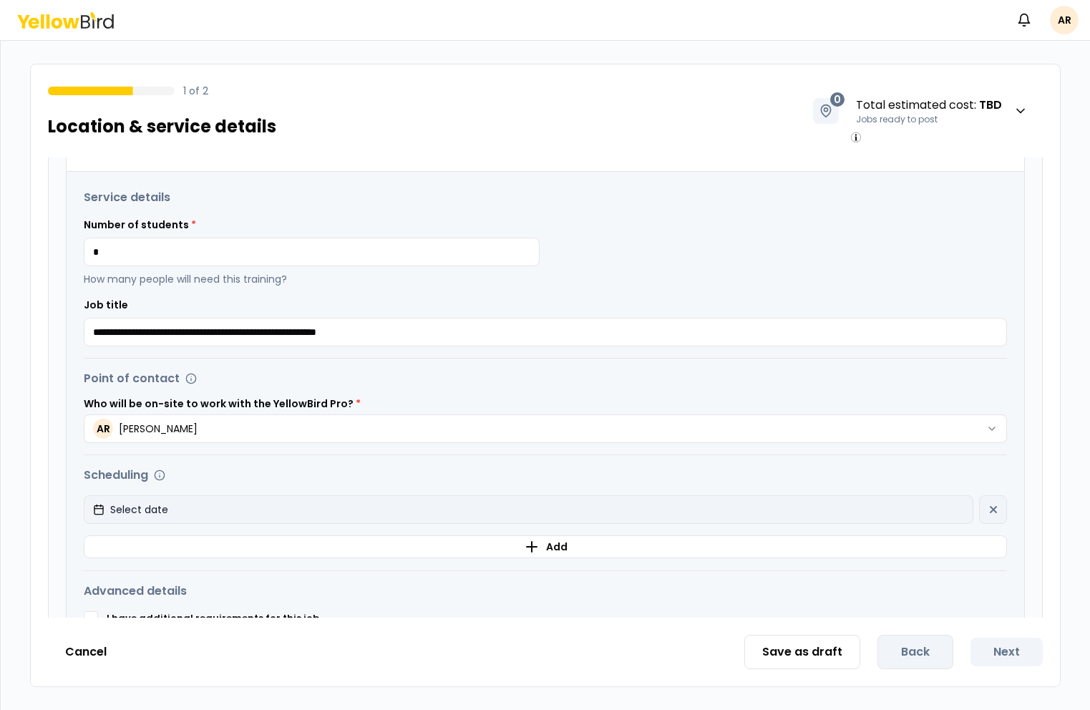
click at [863, 513] on button "Select date" at bounding box center [529, 509] width 890 height 29
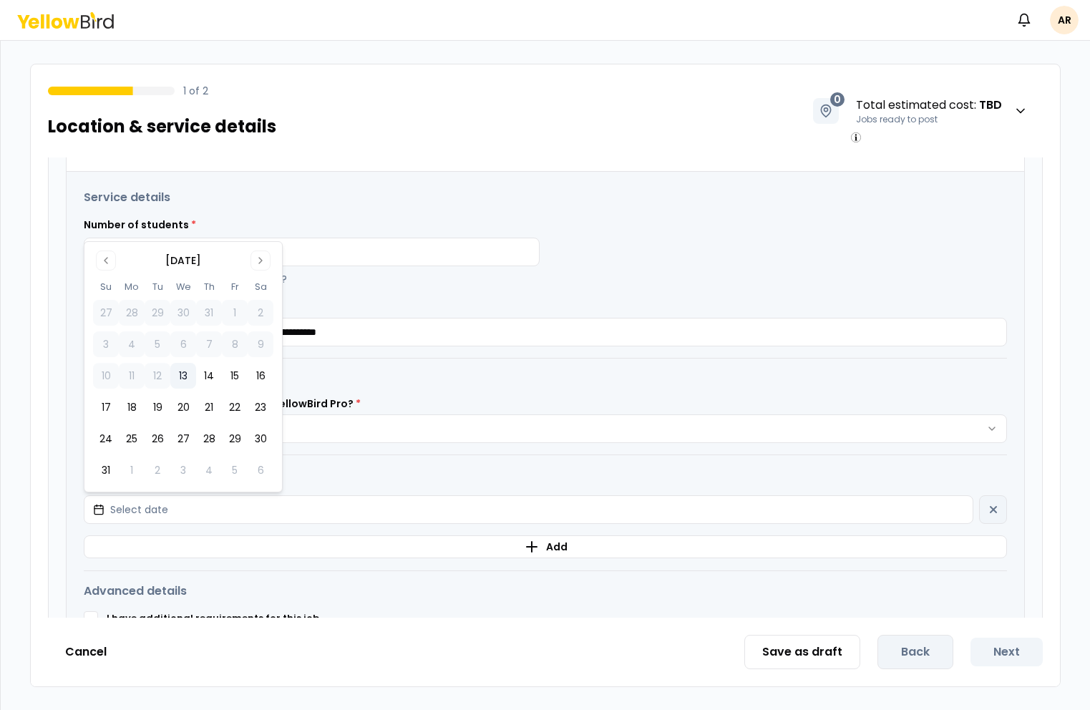
click at [176, 379] on button "13" at bounding box center [183, 376] width 26 height 26
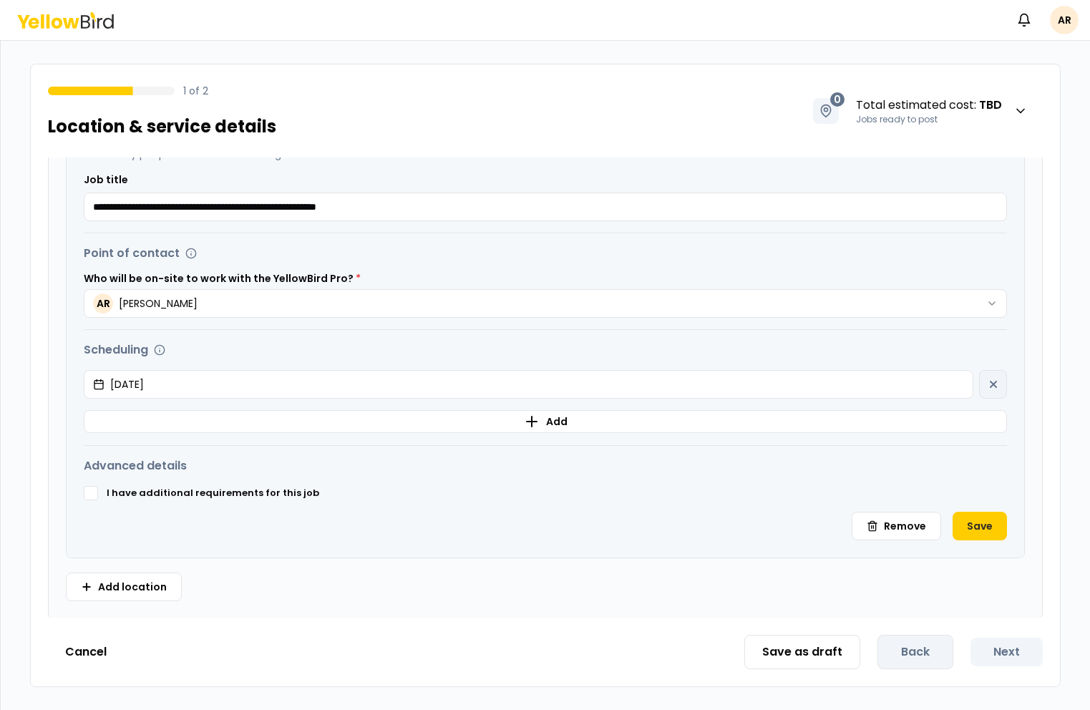
scroll to position [414, 0]
click at [976, 522] on button "Save" at bounding box center [980, 524] width 54 height 29
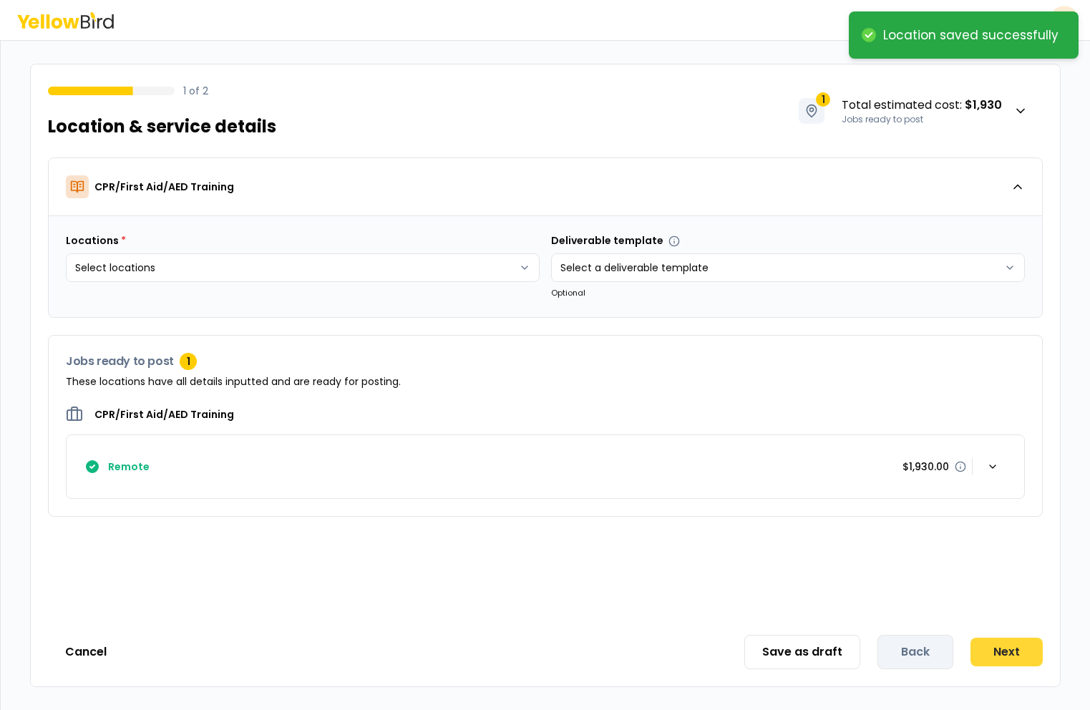
click at [997, 645] on button "Next" at bounding box center [1006, 652] width 72 height 29
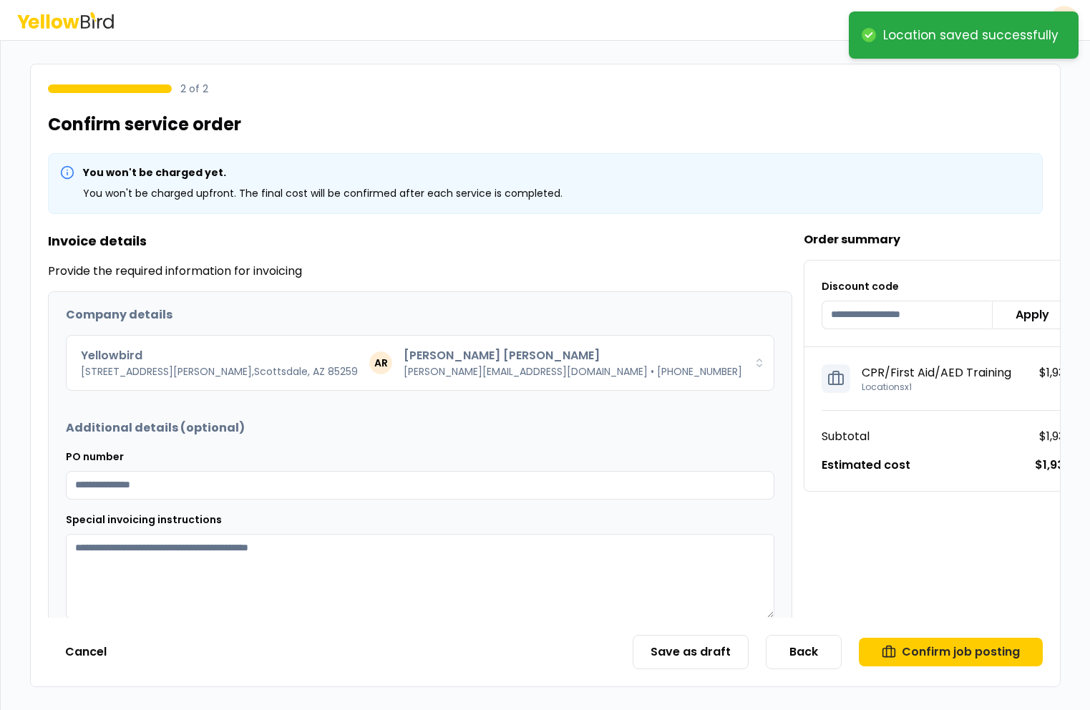
scroll to position [19, 0]
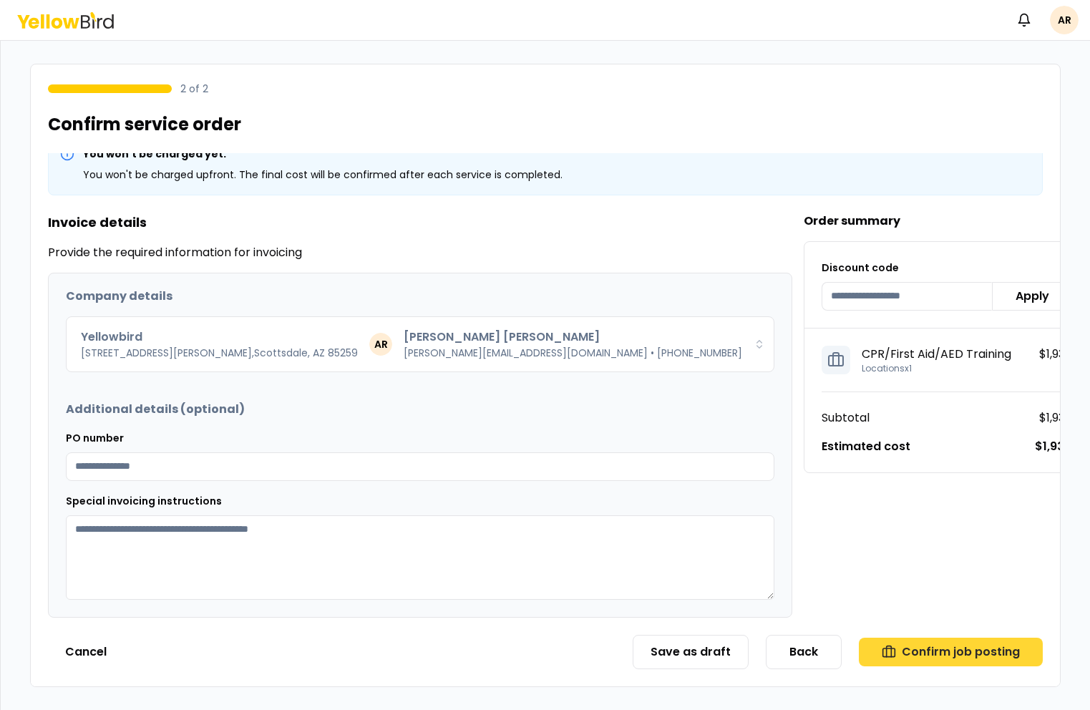
click at [971, 653] on button "Confirm job posting" at bounding box center [951, 652] width 184 height 29
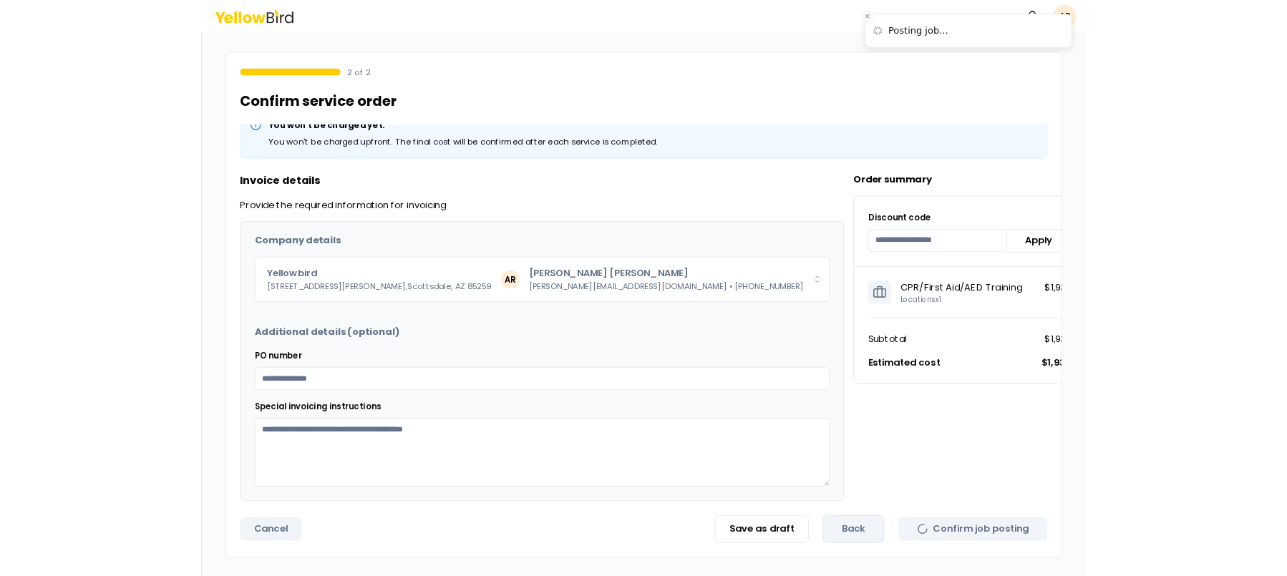
scroll to position [0, 0]
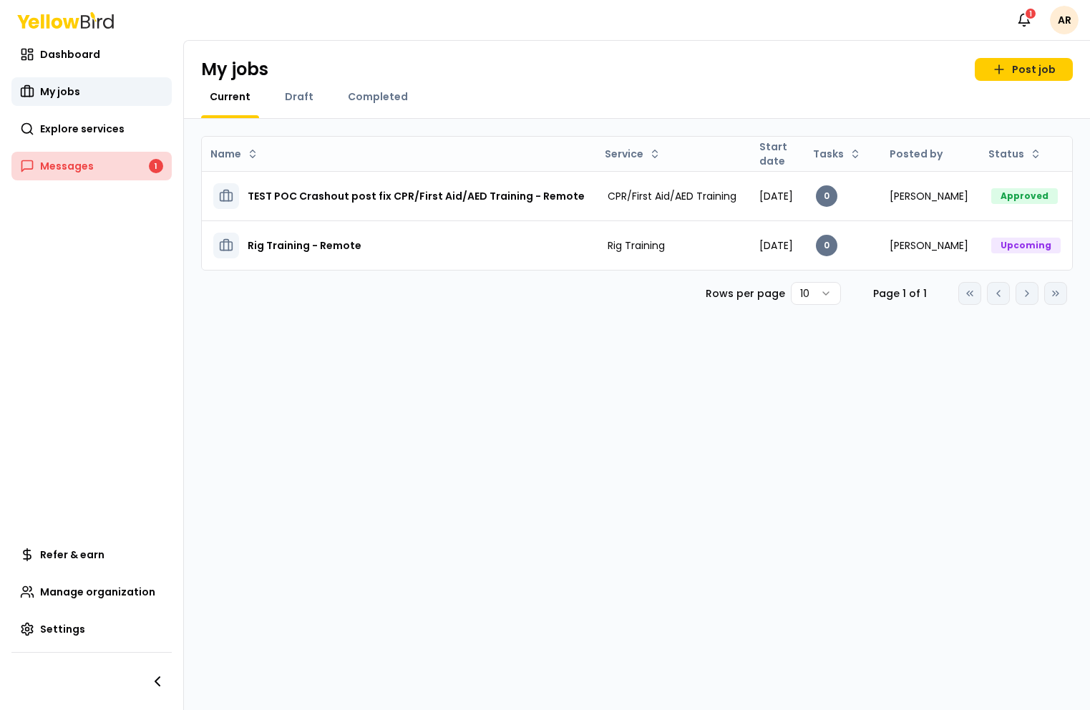
click at [96, 176] on link "Messages 1" at bounding box center [91, 166] width 160 height 29
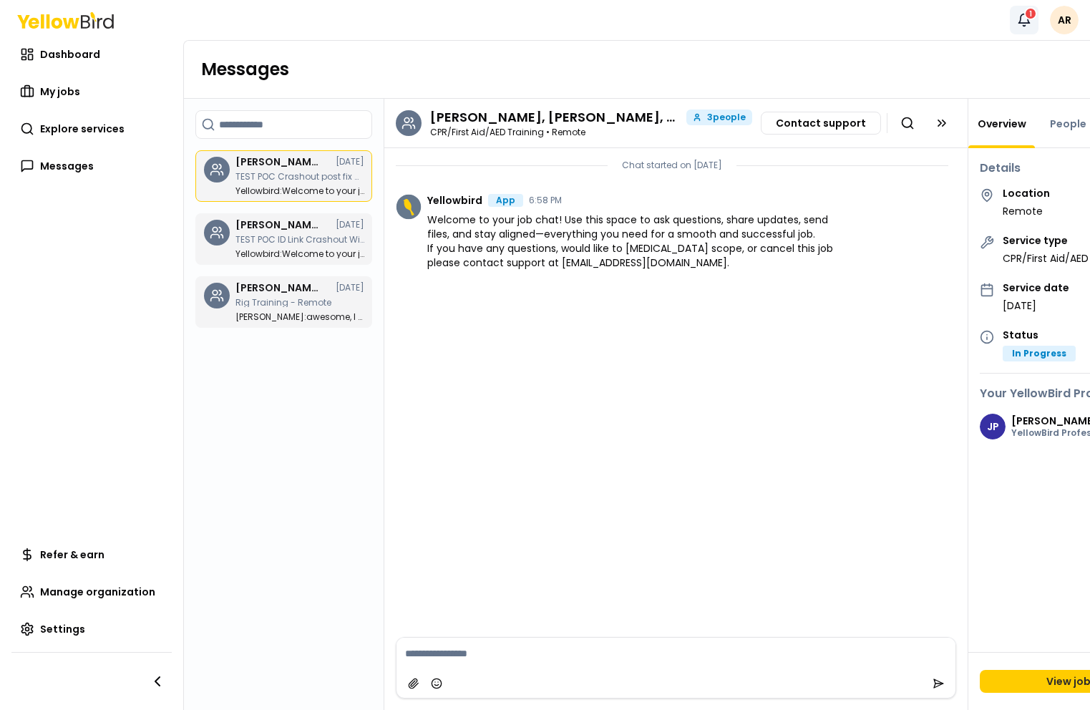
click at [1021, 21] on icon "button" at bounding box center [1024, 20] width 14 height 14
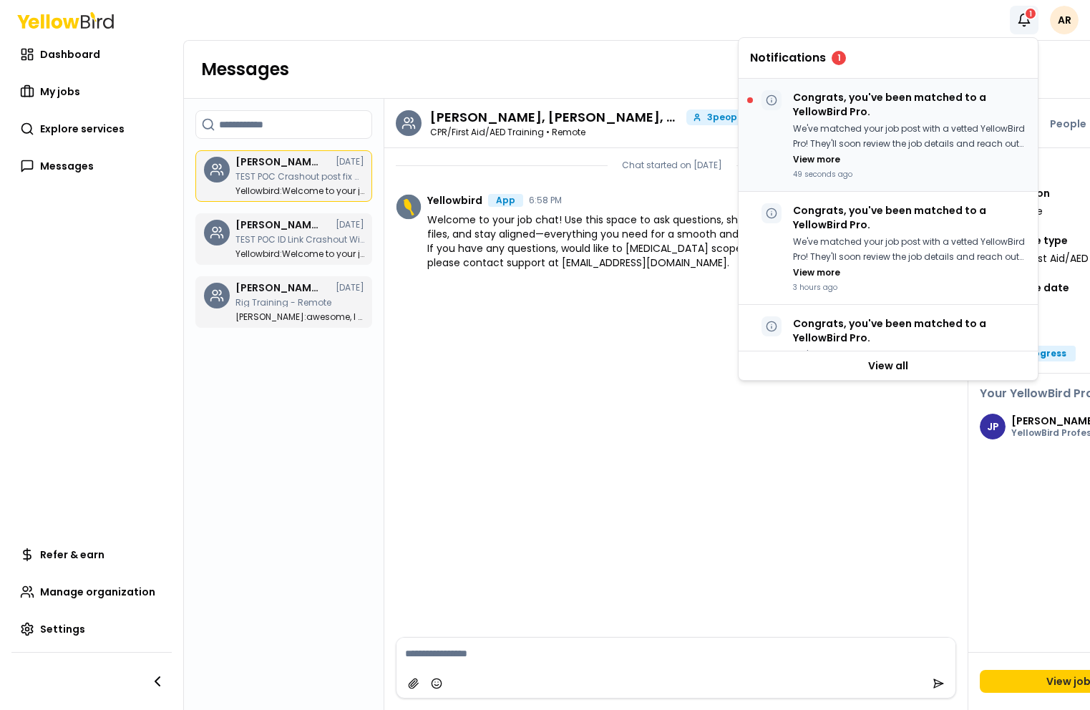
click at [907, 112] on p "Congrats, you've been matched to a YellowBird Pro." at bounding box center [909, 104] width 233 height 29
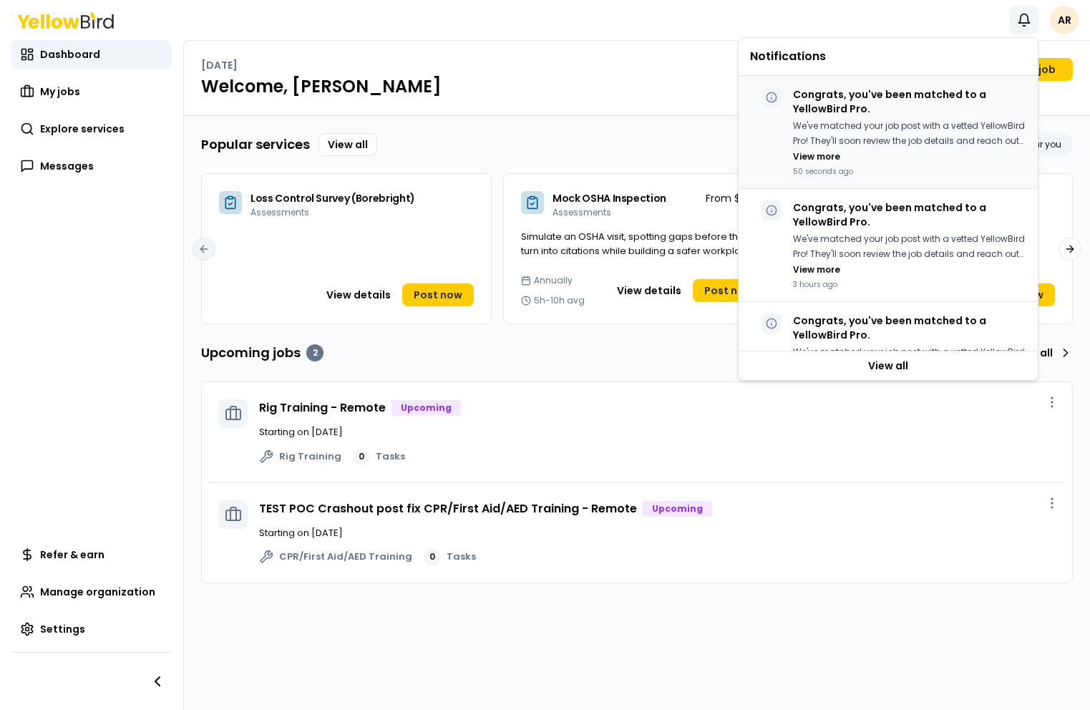
click at [827, 130] on p "We've matched your job post with a vetted YellowBird Pro! They'll soon review t…" at bounding box center [909, 133] width 233 height 29
click at [830, 157] on button "View more" at bounding box center [816, 156] width 47 height 11
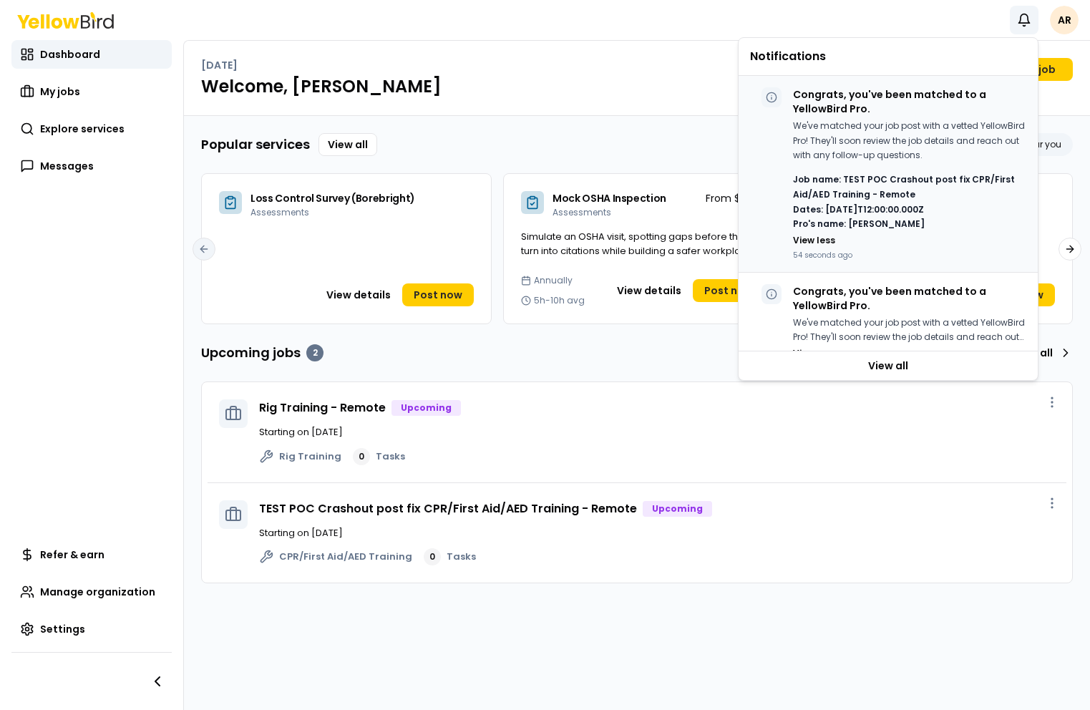
click at [844, 154] on p "We've matched your job post with a vetted YellowBird Pro! They'll soon review t…" at bounding box center [909, 141] width 233 height 44
click at [875, 135] on p "We've matched your job post with a vetted YellowBird Pro! They'll soon review t…" at bounding box center [909, 141] width 233 height 44
click at [497, 140] on div "Popular services View all AA GG AA KO +331 Pro's available near you" at bounding box center [637, 144] width 872 height 23
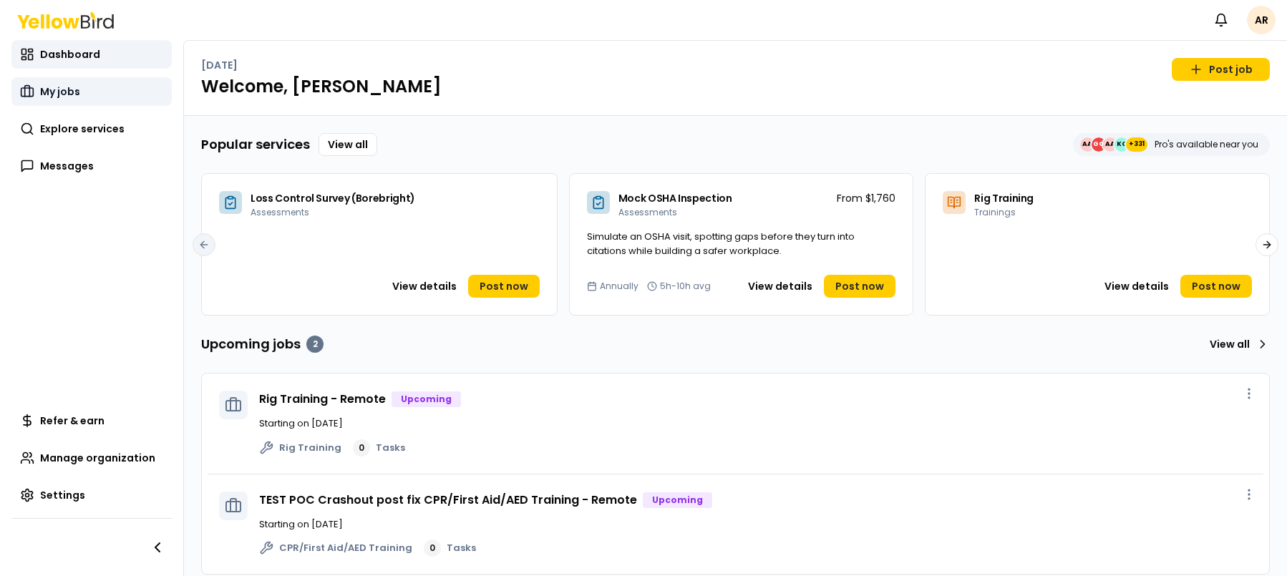
click at [83, 96] on link "My jobs" at bounding box center [91, 91] width 160 height 29
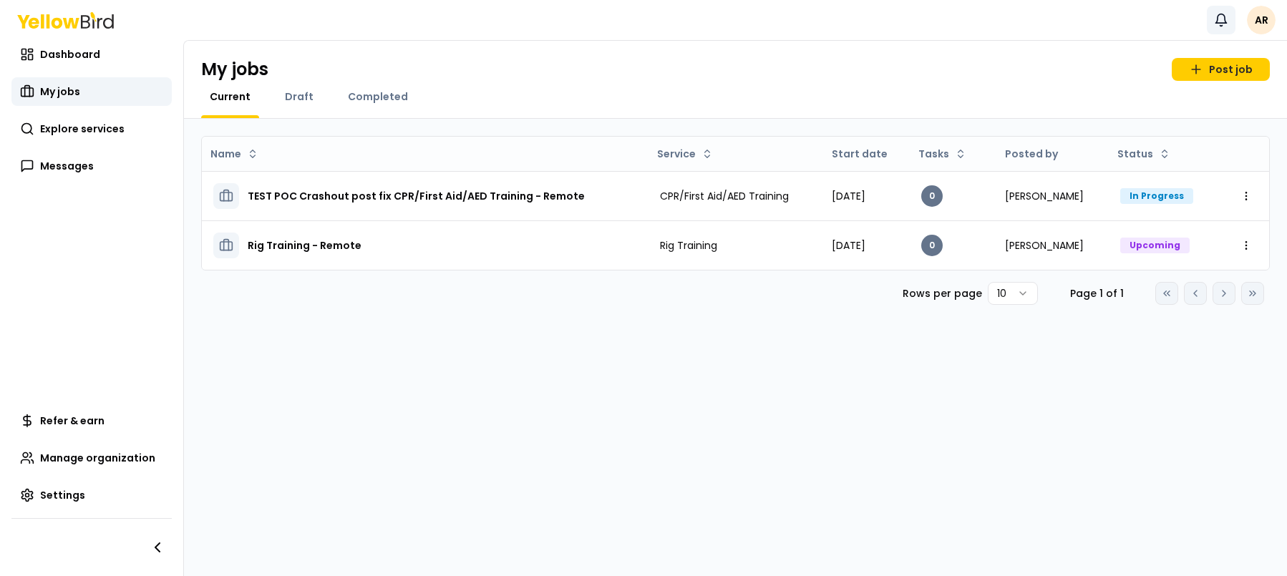
click at [1222, 22] on icon "button" at bounding box center [1221, 20] width 14 height 14
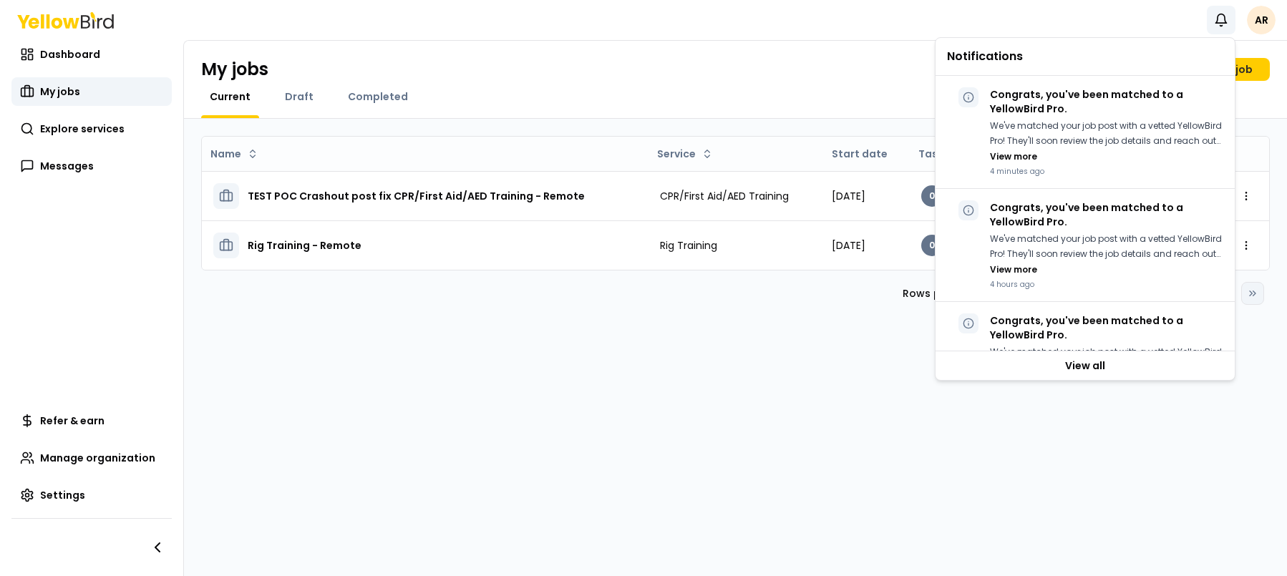
click at [950, 19] on div "Notifications AR" at bounding box center [643, 20] width 1287 height 40
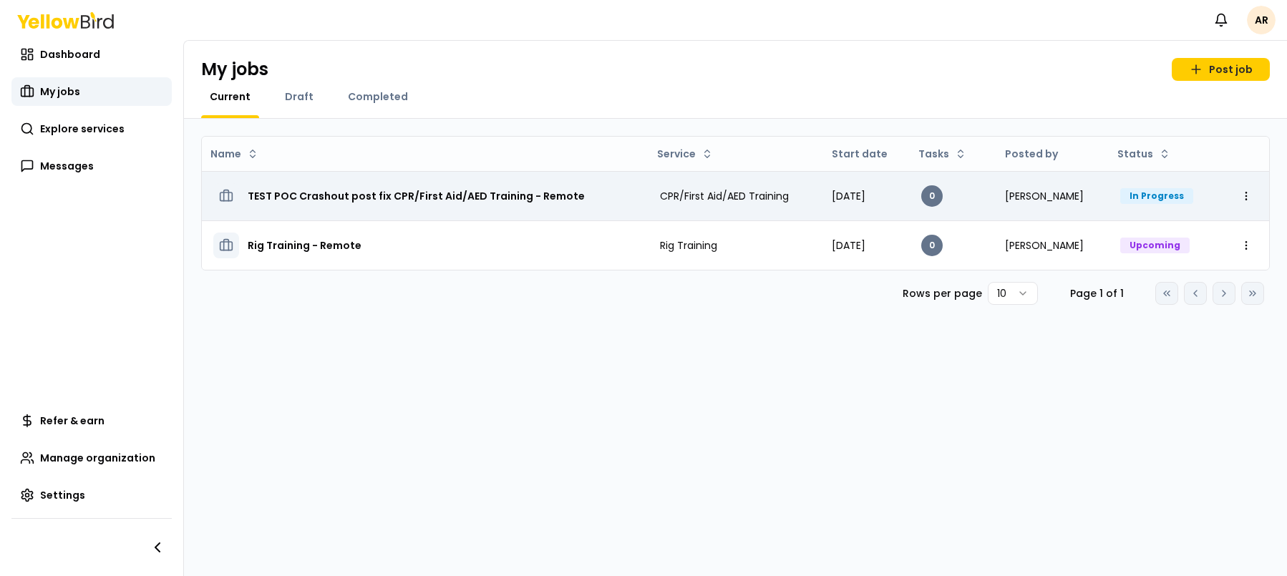
click at [492, 200] on h3 "TEST POC Crashout post fix CPR/First Aid/AED Training - Remote" at bounding box center [416, 196] width 337 height 26
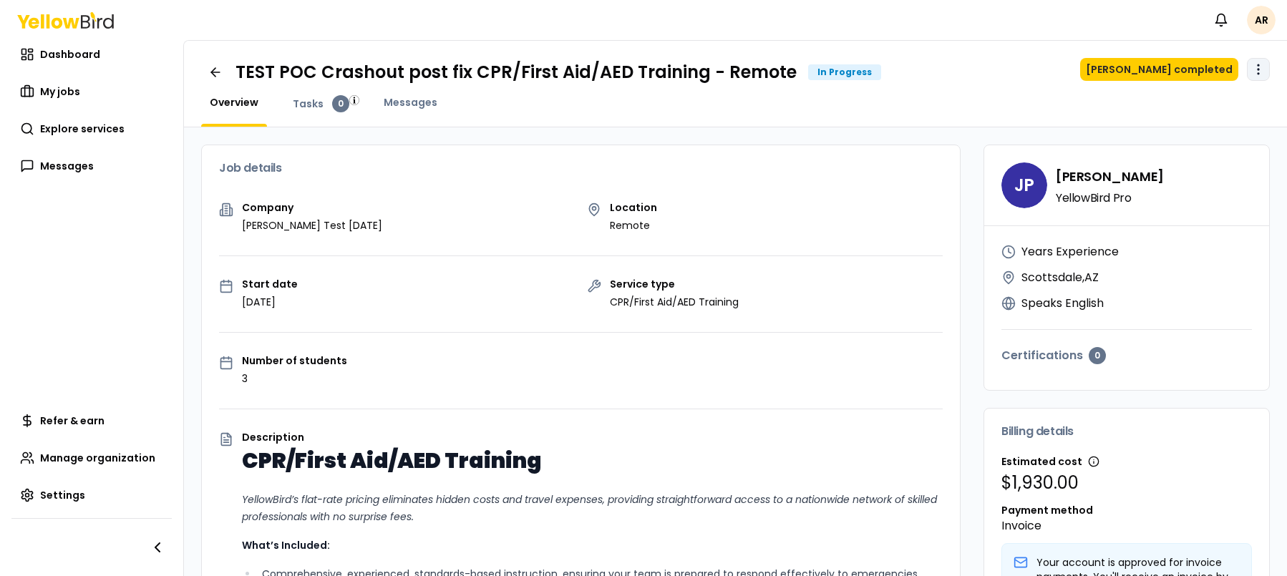
click at [1244, 69] on html "Notifications AR Dashboard My jobs Explore services Messages Refer & earn Manag…" at bounding box center [643, 288] width 1287 height 576
click at [1000, 101] on html "Notifications AR Dashboard My jobs Explore services Messages Refer & earn Manag…" at bounding box center [643, 288] width 1287 height 576
click at [1149, 79] on button "[PERSON_NAME] completed" at bounding box center [1159, 69] width 158 height 23
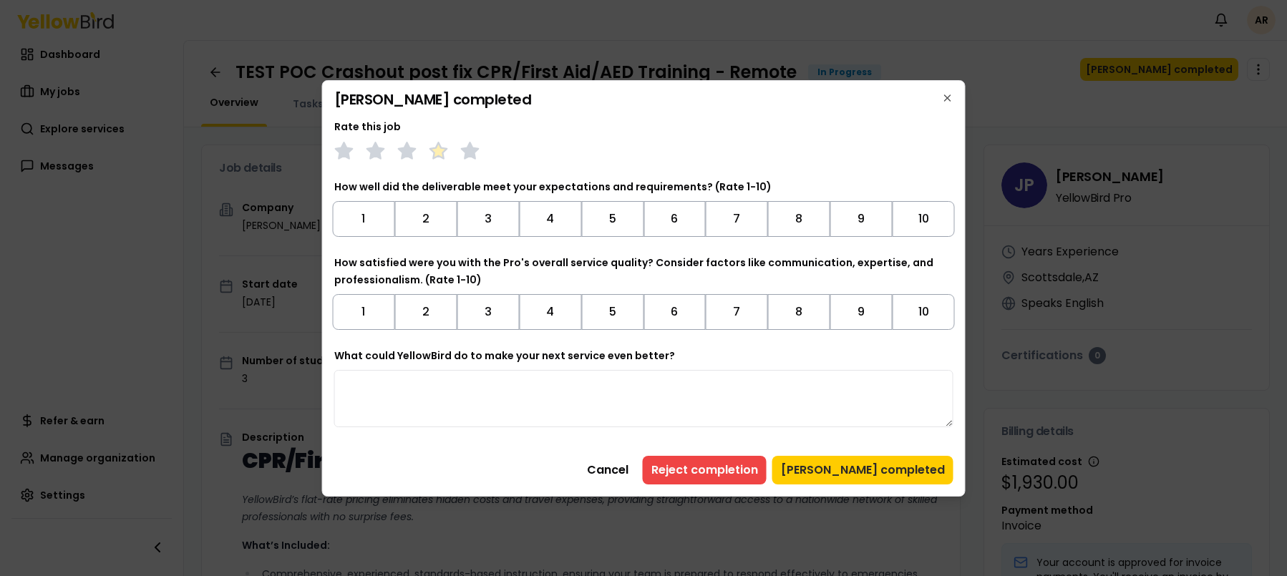
click at [442, 148] on polygon at bounding box center [438, 150] width 16 height 16
click at [676, 217] on button "6" at bounding box center [674, 219] width 62 height 36
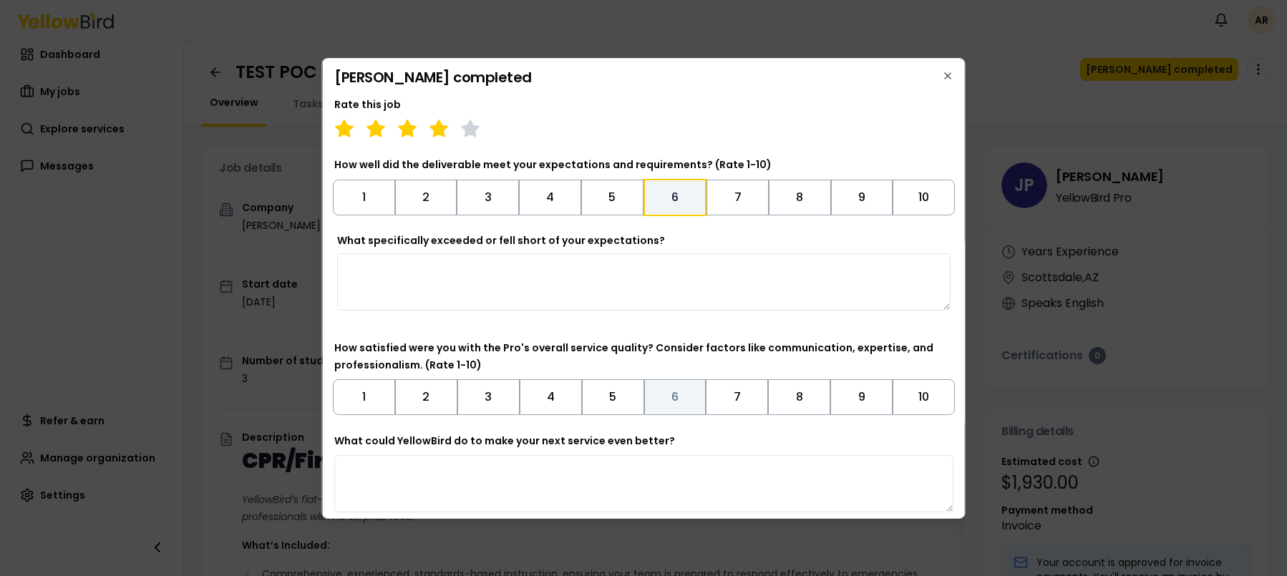
click at [668, 402] on button "6" at bounding box center [674, 397] width 62 height 36
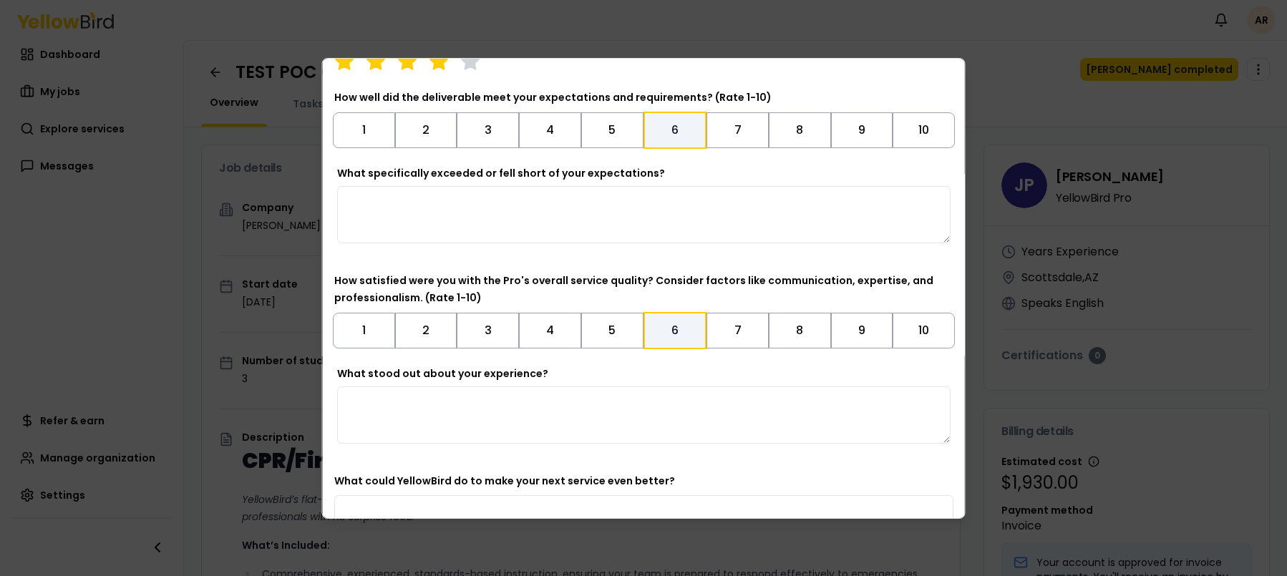
scroll to position [170, 0]
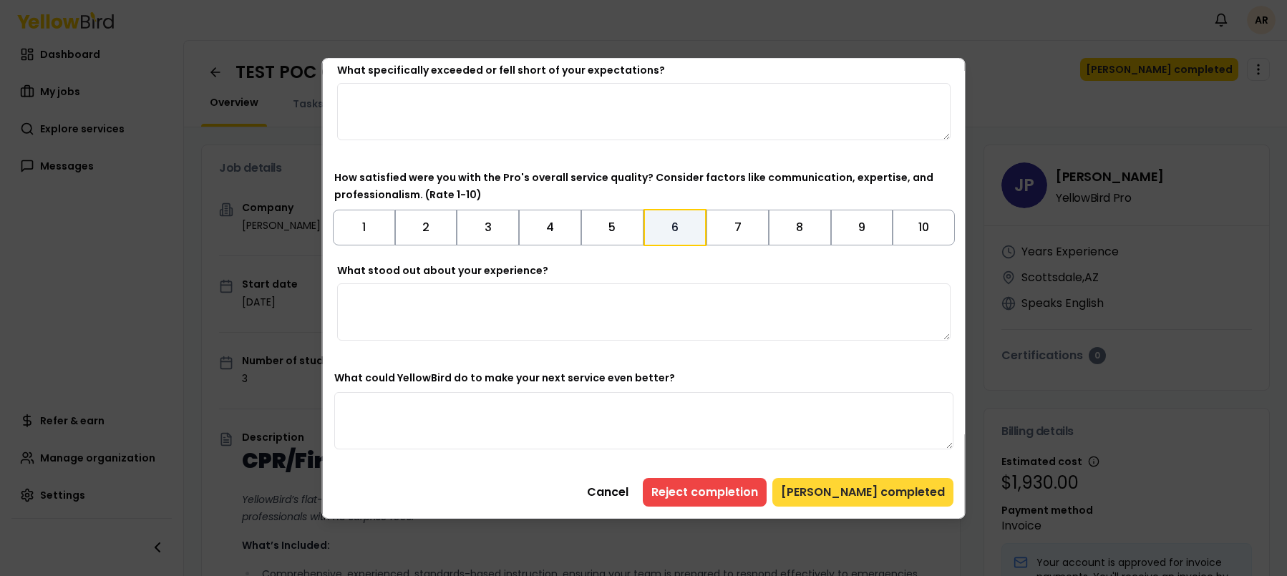
click at [882, 495] on button "[PERSON_NAME] completed" at bounding box center [862, 492] width 181 height 29
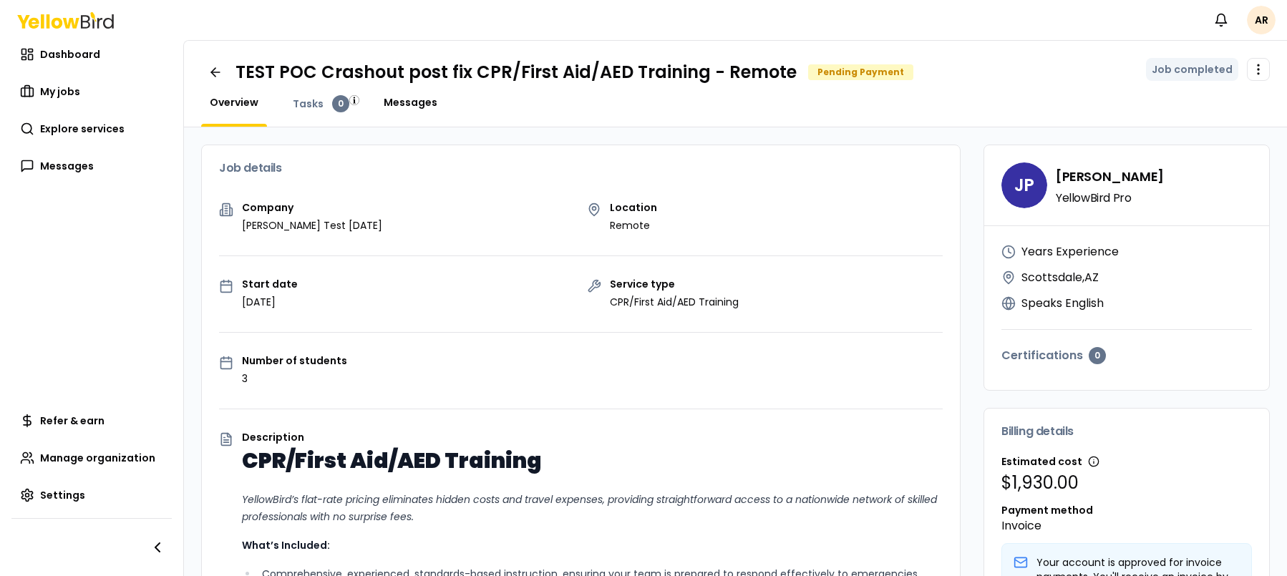
click at [398, 104] on span "Messages" at bounding box center [411, 102] width 54 height 14
